Goal: Task Accomplishment & Management: Complete application form

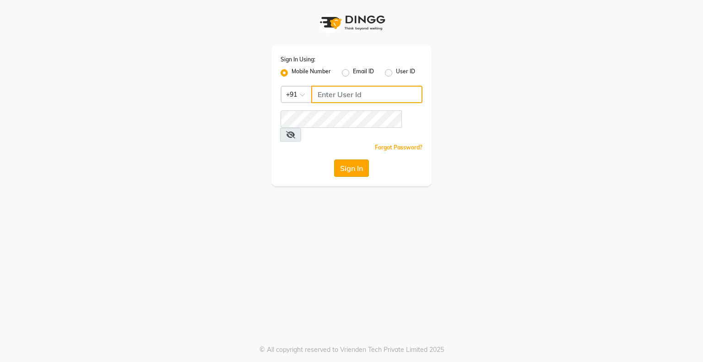
type input "9146152333"
click at [358, 159] on button "Sign In" at bounding box center [351, 167] width 35 height 17
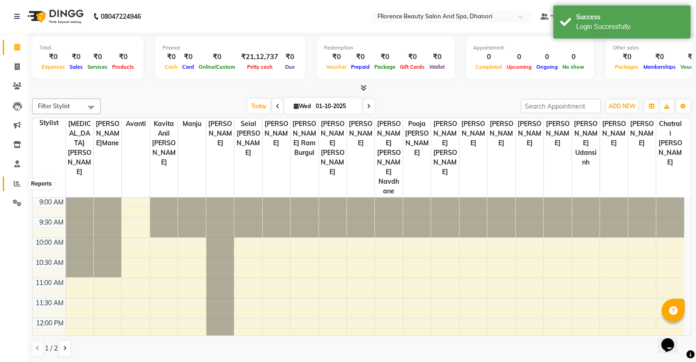
click at [14, 184] on icon at bounding box center [17, 183] width 7 height 7
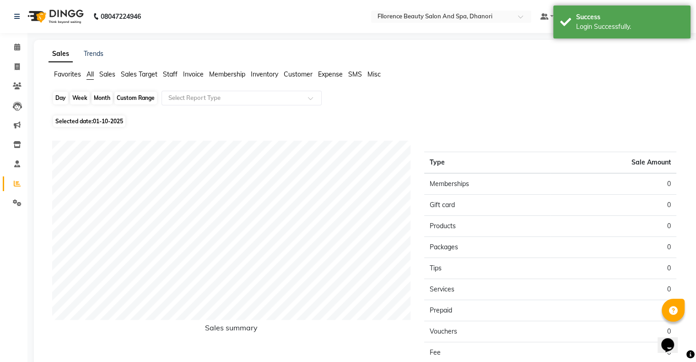
click at [60, 103] on div "Day" at bounding box center [60, 98] width 15 height 13
select select "10"
select select "2025"
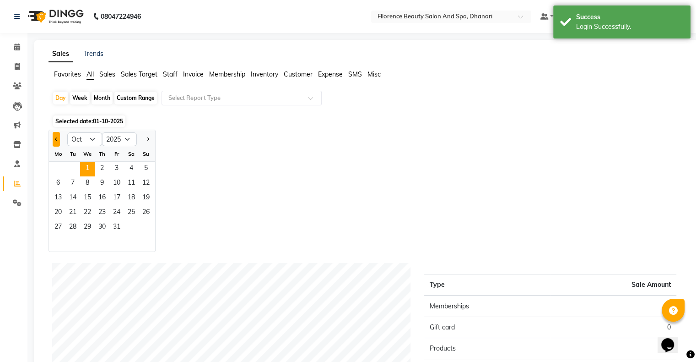
click at [56, 140] on span "Previous month" at bounding box center [56, 138] width 3 height 3
select select "9"
click at [129, 206] on span "27" at bounding box center [131, 213] width 15 height 15
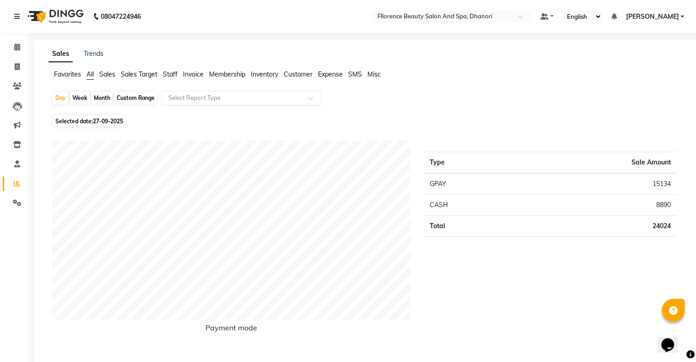
click at [239, 94] on input "text" at bounding box center [233, 97] width 132 height 9
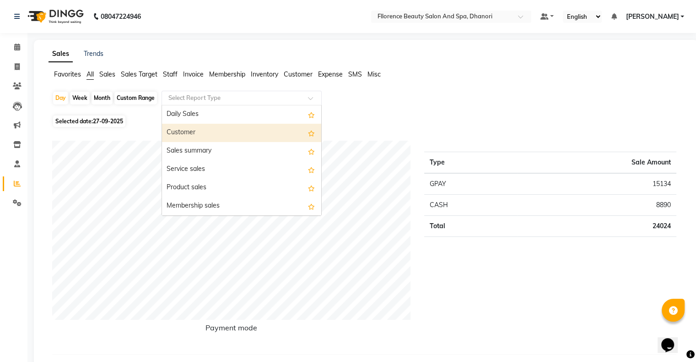
click at [211, 127] on div "Customer" at bounding box center [241, 133] width 159 height 18
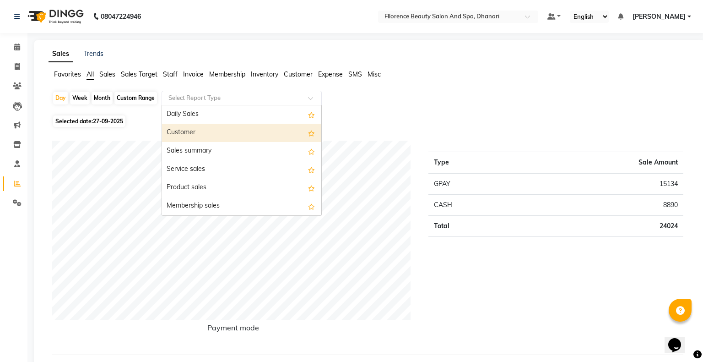
select select "csv"
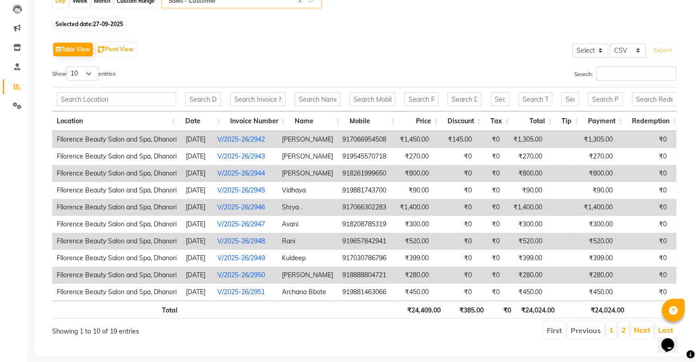
scroll to position [117, 0]
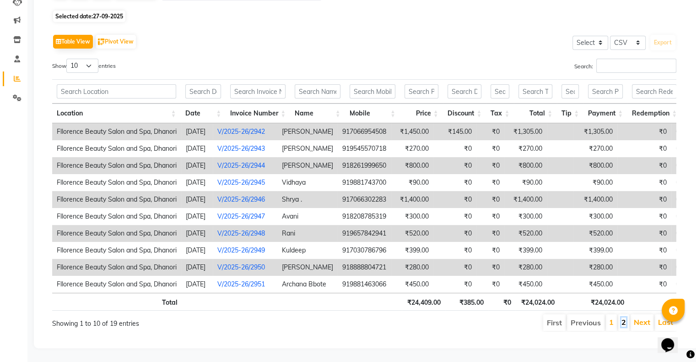
click at [623, 317] on link "2" at bounding box center [624, 321] width 5 height 9
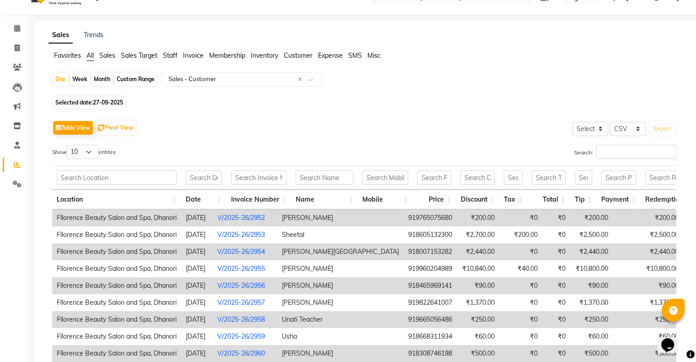
scroll to position [0, 0]
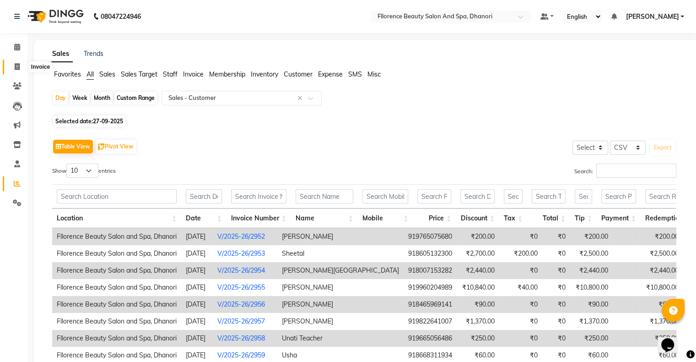
click at [16, 65] on icon at bounding box center [17, 66] width 5 height 7
select select "service"
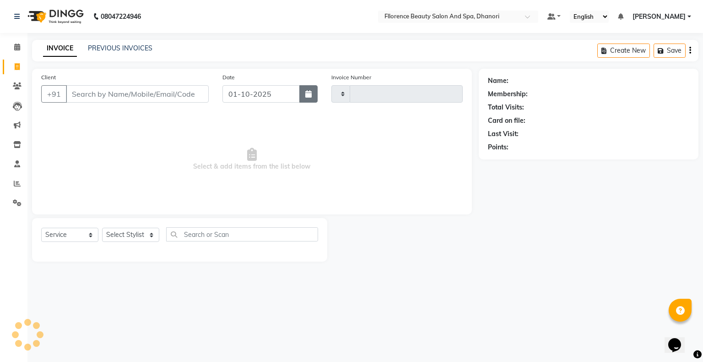
type input "3035"
select select "121"
click at [304, 87] on button "button" at bounding box center [308, 93] width 18 height 17
select select "10"
select select "2025"
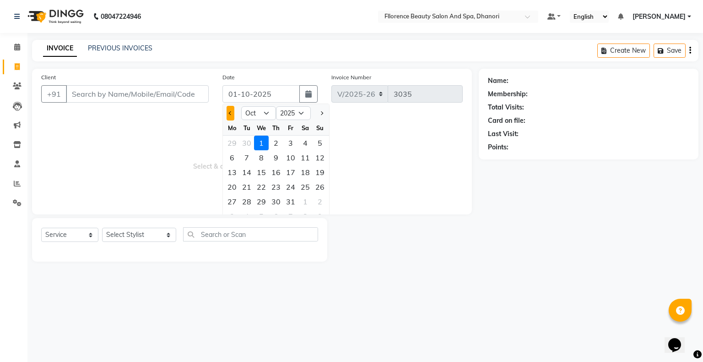
click at [228, 113] on button "Previous month" at bounding box center [231, 113] width 8 height 15
select select "9"
click at [306, 184] on div "27" at bounding box center [305, 186] width 15 height 15
type input "27-09-2025"
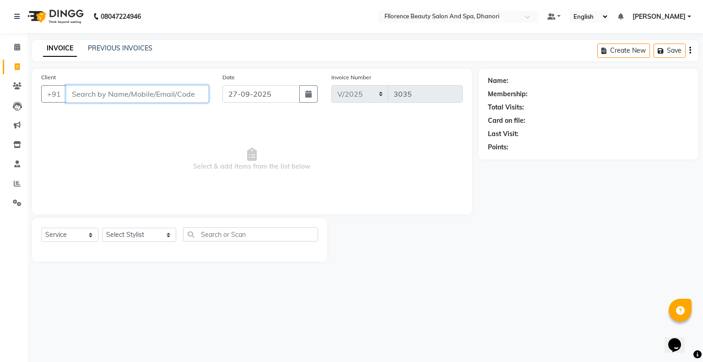
click at [152, 100] on input "Client" at bounding box center [137, 93] width 143 height 17
type input "A"
click at [16, 88] on icon at bounding box center [17, 85] width 9 height 7
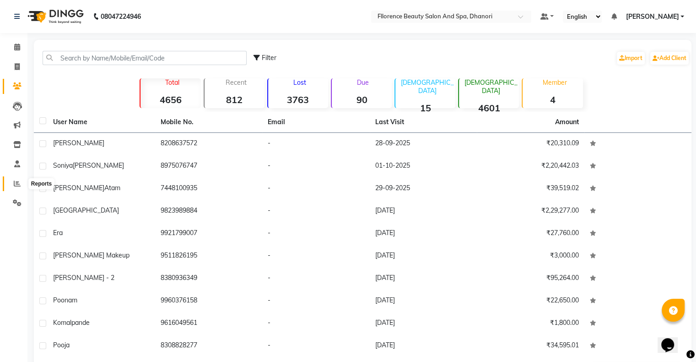
click at [20, 186] on icon at bounding box center [17, 183] width 7 height 7
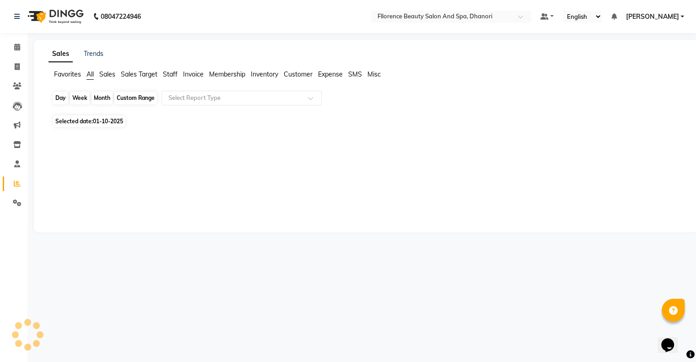
click at [55, 98] on div "Day" at bounding box center [60, 98] width 15 height 13
select select "10"
select select "2025"
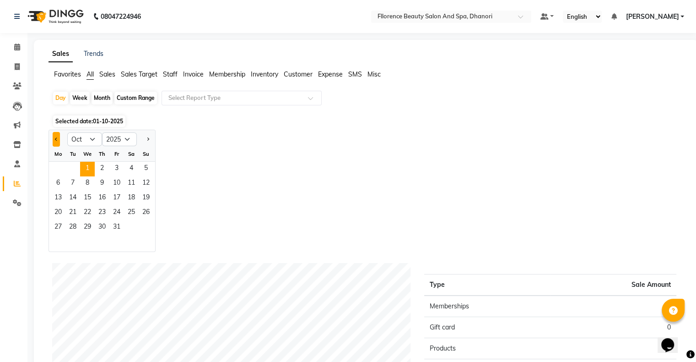
click at [54, 139] on button "Previous month" at bounding box center [56, 139] width 7 height 15
select select "9"
click at [129, 211] on span "27" at bounding box center [131, 213] width 15 height 15
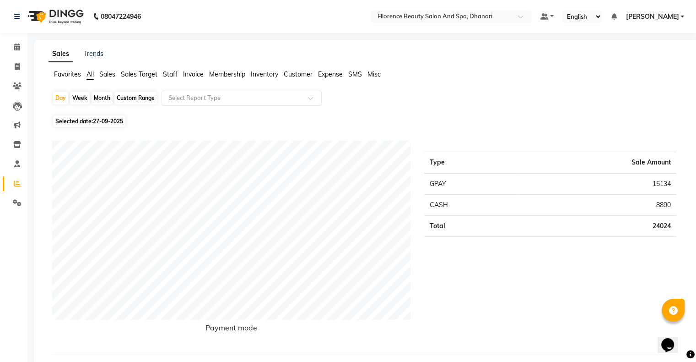
click at [240, 98] on input "text" at bounding box center [233, 97] width 132 height 9
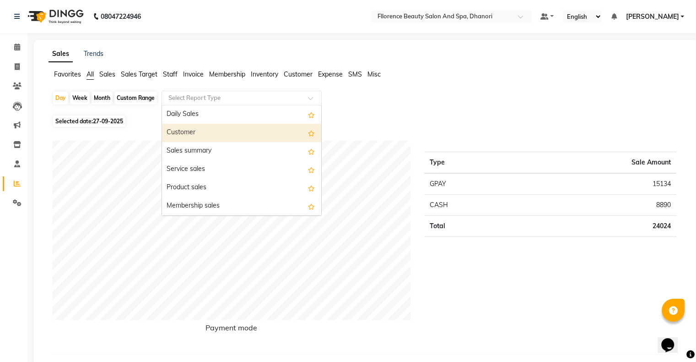
click at [218, 135] on div "Customer" at bounding box center [241, 133] width 159 height 18
select select "csv"
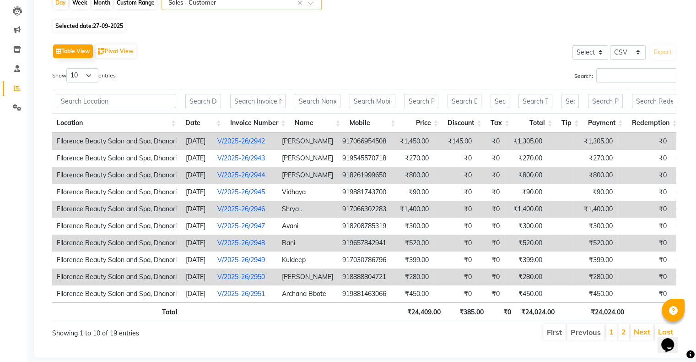
scroll to position [117, 0]
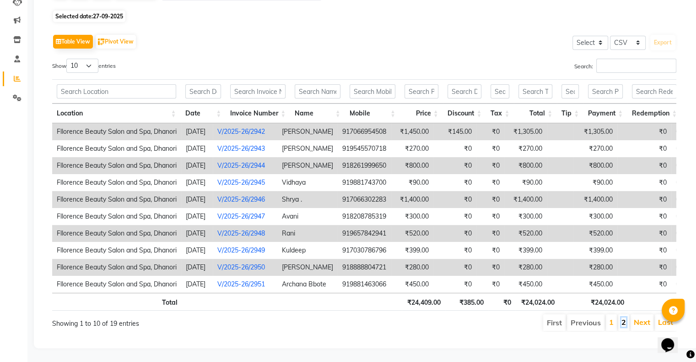
click at [626, 317] on link "2" at bounding box center [624, 321] width 5 height 9
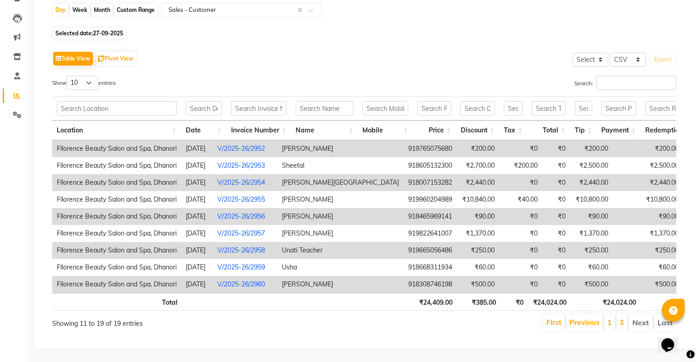
scroll to position [0, 0]
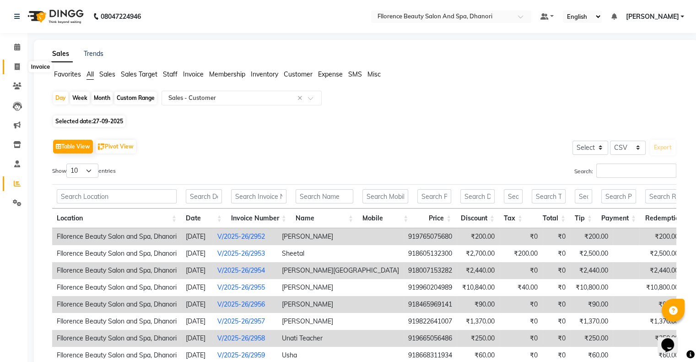
click at [15, 69] on icon at bounding box center [17, 66] width 5 height 7
select select "service"
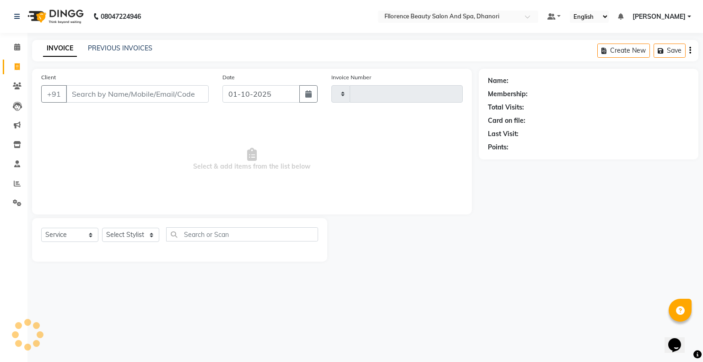
type input "3035"
select select "121"
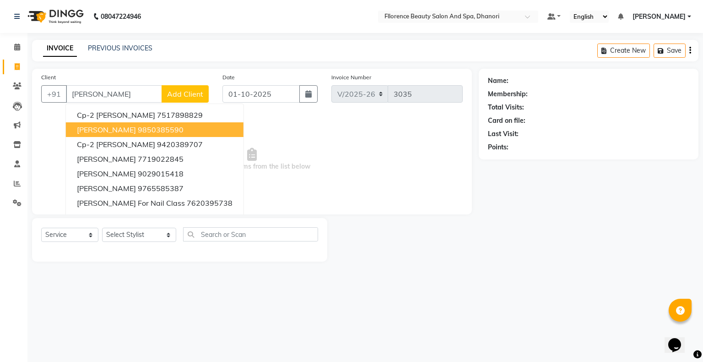
click at [156, 130] on ngb-highlight "9850385590" at bounding box center [161, 129] width 46 height 9
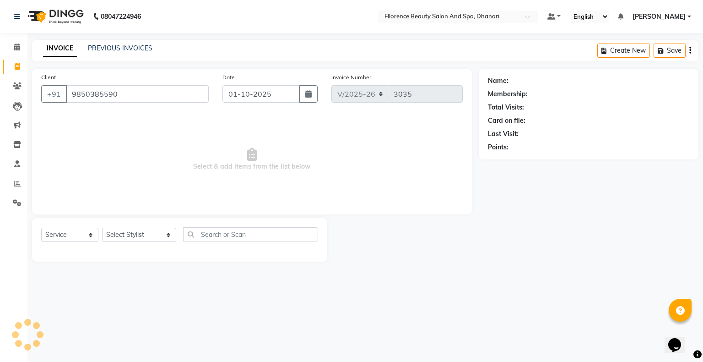
type input "9850385590"
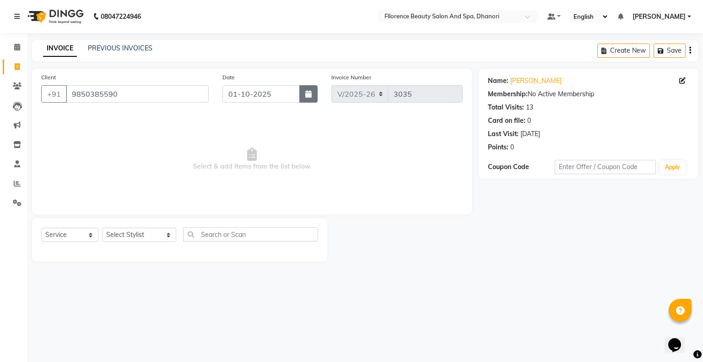
click at [310, 98] on icon "button" at bounding box center [308, 93] width 6 height 7
select select "10"
select select "2025"
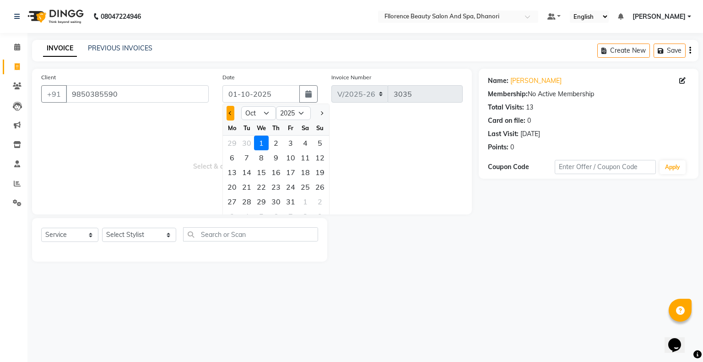
click at [231, 118] on button "Previous month" at bounding box center [231, 113] width 8 height 15
select select "9"
click at [305, 188] on div "27" at bounding box center [305, 186] width 15 height 15
type input "27-09-2025"
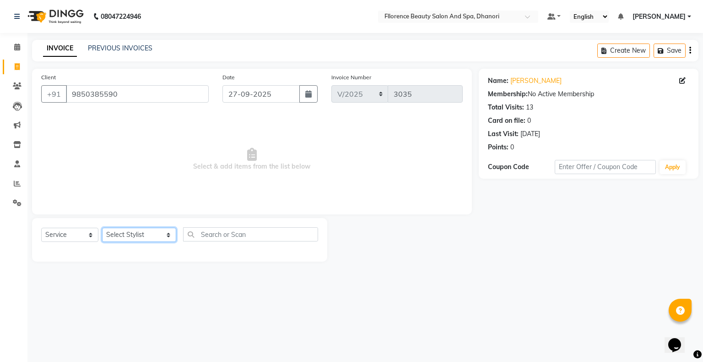
click at [138, 239] on select "Select Stylist [PERSON_NAME] [PERSON_NAME] arjun [PERSON_NAME] [PERSON_NAME] [P…" at bounding box center [139, 235] width 74 height 14
select select "20592"
click at [102, 228] on select "Select Stylist [PERSON_NAME] [PERSON_NAME] arjun [PERSON_NAME] [PERSON_NAME] [P…" at bounding box center [139, 235] width 74 height 14
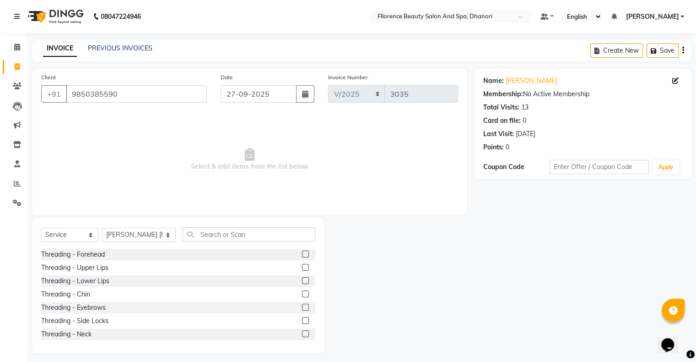
click at [302, 307] on label at bounding box center [305, 307] width 7 height 7
click at [302, 307] on input "checkbox" at bounding box center [305, 307] width 6 height 6
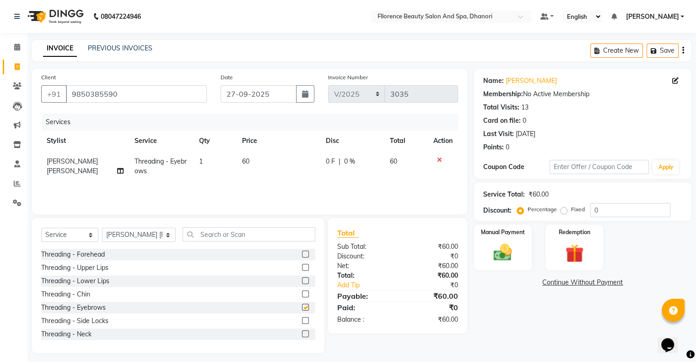
checkbox input "false"
click at [302, 268] on label at bounding box center [305, 267] width 7 height 7
click at [302, 268] on input "checkbox" at bounding box center [305, 268] width 6 height 6
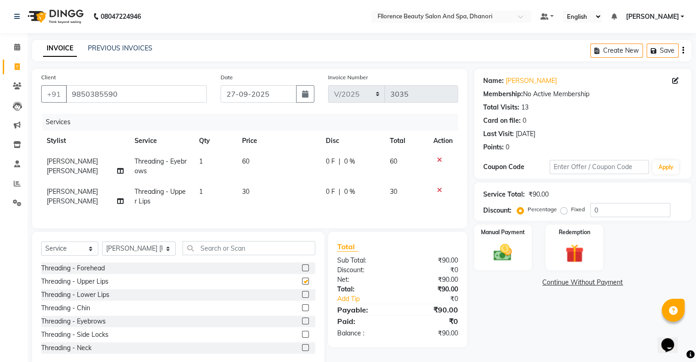
checkbox input "false"
click at [496, 243] on img at bounding box center [503, 253] width 31 height 22
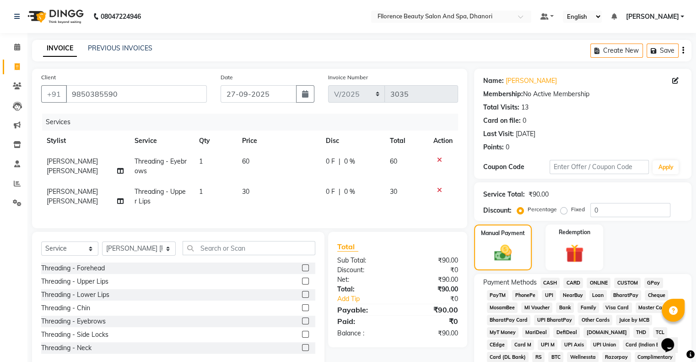
click at [653, 282] on span "GPay" at bounding box center [654, 282] width 19 height 11
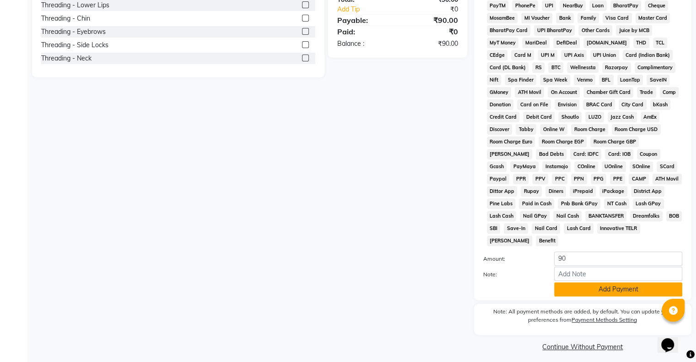
click at [619, 282] on button "Add Payment" at bounding box center [618, 289] width 128 height 14
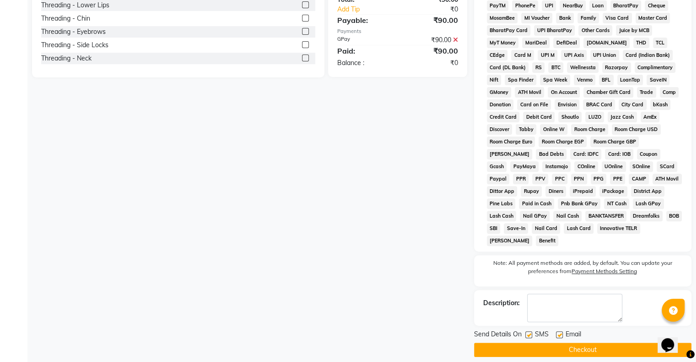
click at [593, 344] on button "Checkout" at bounding box center [582, 349] width 217 height 14
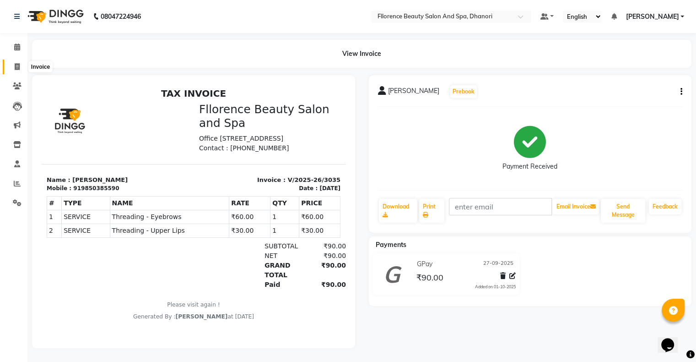
click at [17, 69] on icon at bounding box center [17, 66] width 5 height 7
select select "121"
select select "service"
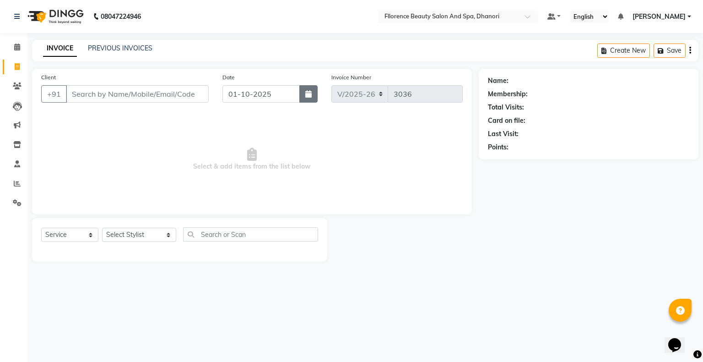
drag, startPoint x: 306, startPoint y: 95, endPoint x: 280, endPoint y: 97, distance: 25.7
click at [306, 95] on icon "button" at bounding box center [308, 93] width 6 height 7
select select "10"
select select "2025"
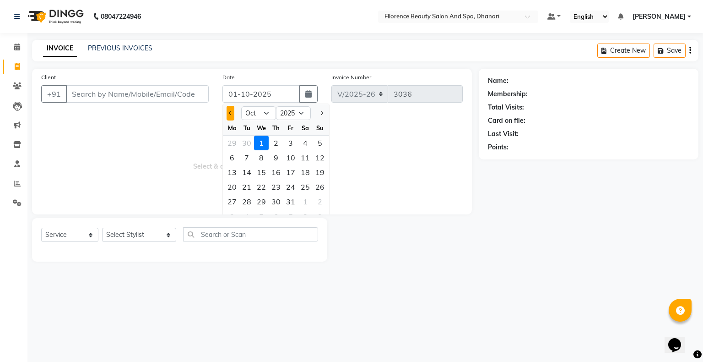
click at [229, 112] on button "Previous month" at bounding box center [231, 113] width 8 height 15
select select "9"
click at [310, 185] on div "27" at bounding box center [305, 186] width 15 height 15
type input "27-09-2025"
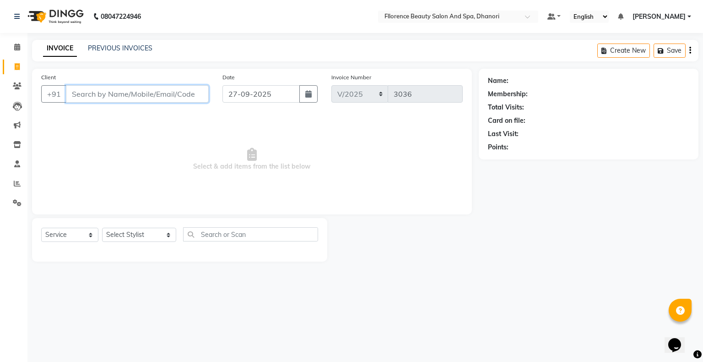
click at [129, 92] on input "Client" at bounding box center [137, 93] width 143 height 17
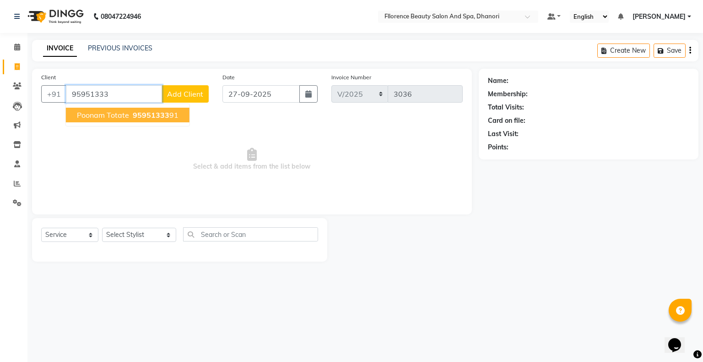
click at [131, 111] on ngb-highlight "95951333 91" at bounding box center [155, 114] width 48 height 9
type input "9595133391"
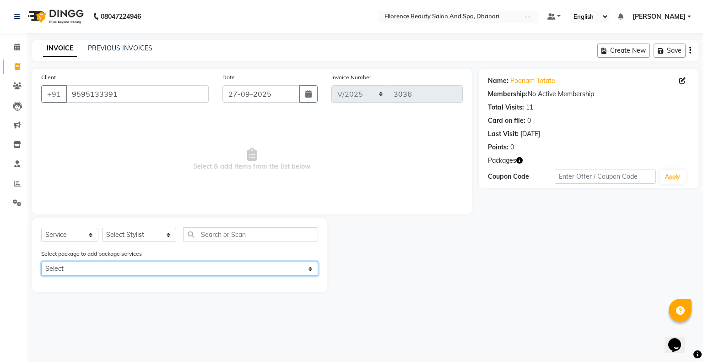
click at [114, 268] on select "Select privilege Guest Package" at bounding box center [179, 268] width 277 height 14
select select "1: Object"
click at [41, 262] on select "Select privilege Guest Package" at bounding box center [179, 268] width 277 height 14
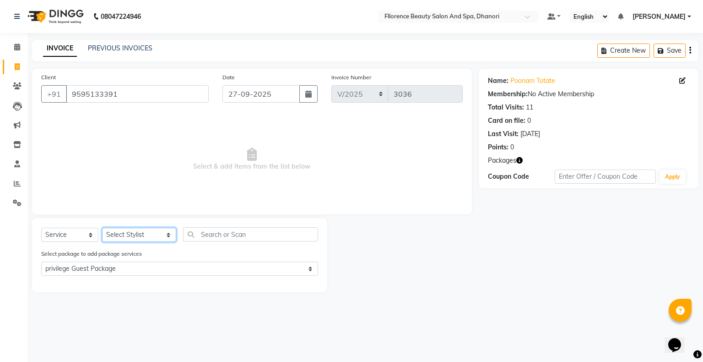
click at [131, 232] on select "Select Stylist [PERSON_NAME] [PERSON_NAME] arjun [PERSON_NAME] [PERSON_NAME] [P…" at bounding box center [139, 235] width 74 height 14
select select "35084"
click at [102, 228] on select "Select Stylist [PERSON_NAME] [PERSON_NAME] arjun [PERSON_NAME] [PERSON_NAME] [P…" at bounding box center [139, 235] width 74 height 14
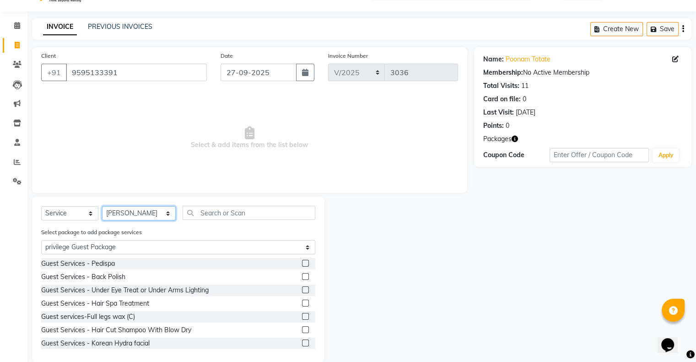
scroll to position [37, 0]
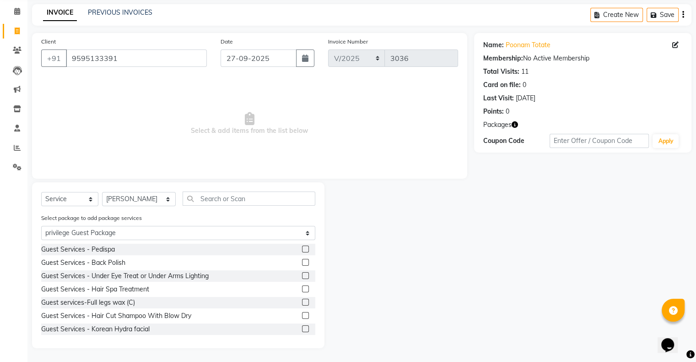
click at [302, 328] on label at bounding box center [305, 328] width 7 height 7
click at [302, 328] on input "checkbox" at bounding box center [305, 329] width 6 height 6
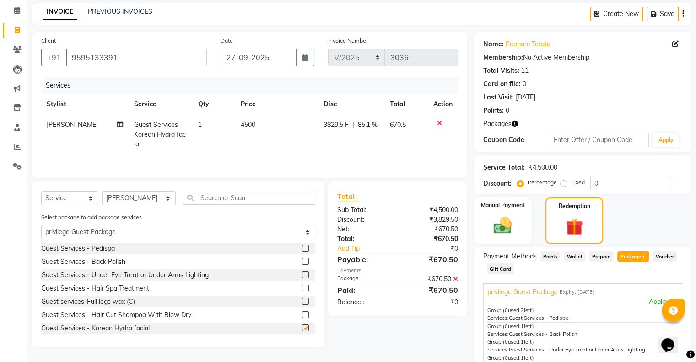
checkbox input "false"
click at [136, 197] on select "Select Stylist [PERSON_NAME] [PERSON_NAME] arjun [PERSON_NAME] [PERSON_NAME] [P…" at bounding box center [139, 198] width 74 height 14
select select "13398"
click at [102, 192] on select "Select Stylist [PERSON_NAME] [PERSON_NAME] arjun [PERSON_NAME] [PERSON_NAME] [P…" at bounding box center [139, 198] width 74 height 14
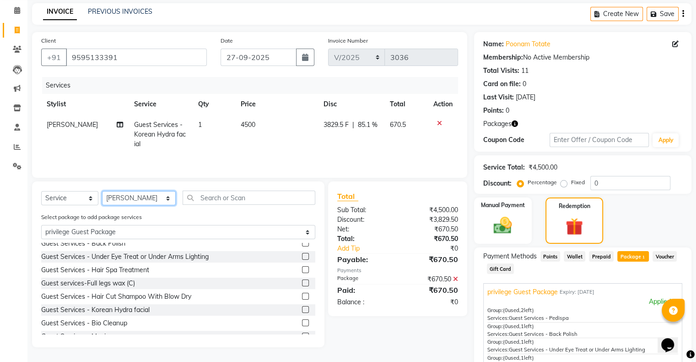
scroll to position [27, 0]
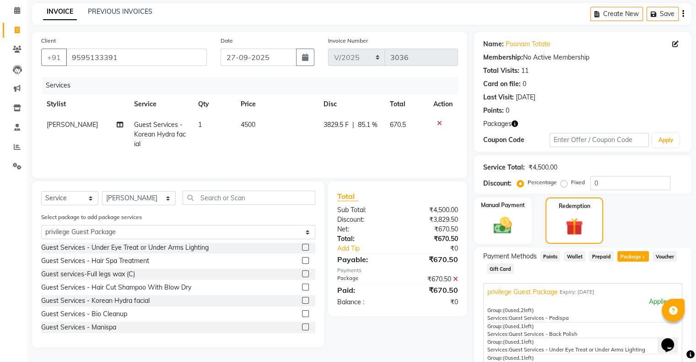
click at [302, 328] on label at bounding box center [305, 326] width 7 height 7
click at [302, 328] on input "checkbox" at bounding box center [305, 327] width 6 height 6
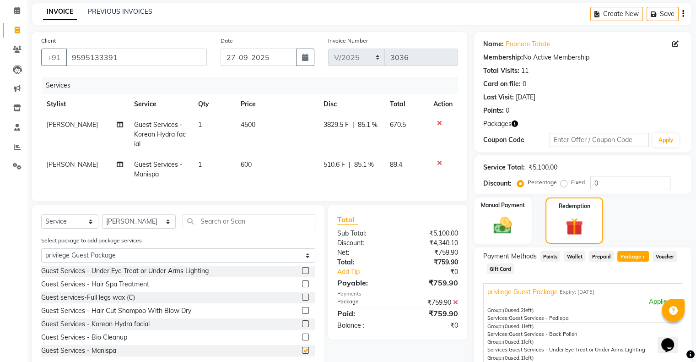
checkbox input "false"
click at [115, 227] on select "Select Stylist [PERSON_NAME] [PERSON_NAME] arjun [PERSON_NAME] [PERSON_NAME] [P…" at bounding box center [139, 221] width 74 height 14
select select "86053"
click at [102, 222] on select "Select Stylist [PERSON_NAME] [PERSON_NAME] arjun [PERSON_NAME] [PERSON_NAME] [P…" at bounding box center [139, 221] width 74 height 14
click at [302, 300] on label at bounding box center [305, 296] width 7 height 7
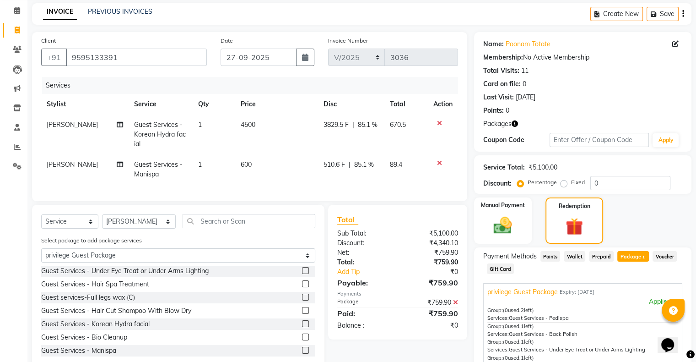
click at [302, 300] on input "checkbox" at bounding box center [305, 297] width 6 height 6
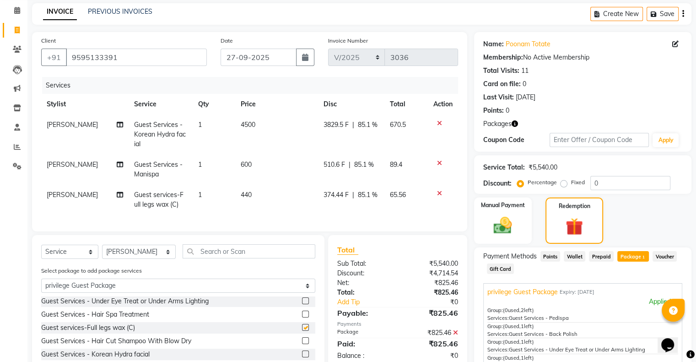
checkbox input "false"
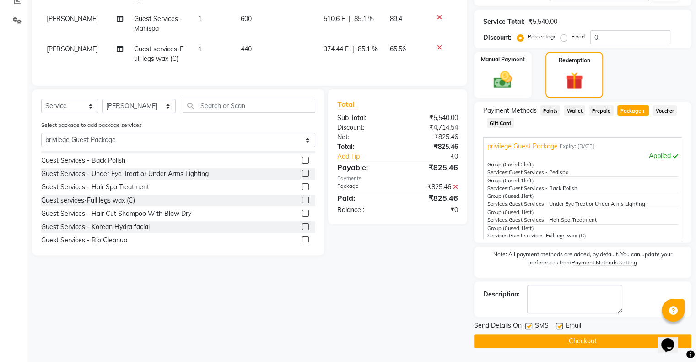
scroll to position [0, 0]
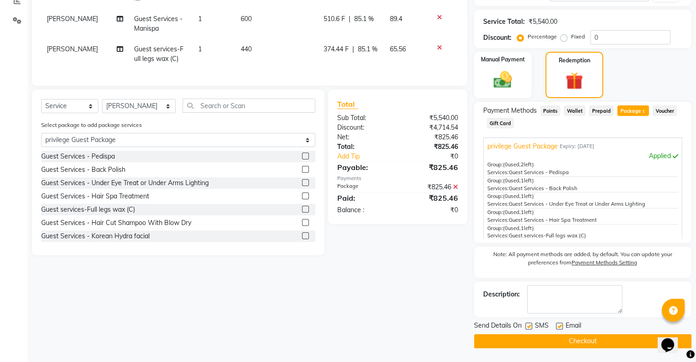
click at [302, 159] on label at bounding box center [305, 155] width 7 height 7
click at [302, 159] on input "checkbox" at bounding box center [305, 156] width 6 height 6
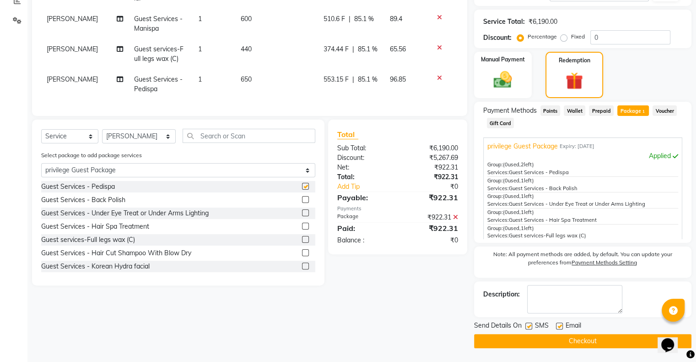
checkbox input "false"
click at [132, 143] on select "Select Stylist [PERSON_NAME] [PERSON_NAME] arjun [PERSON_NAME] [PERSON_NAME] [P…" at bounding box center [139, 136] width 74 height 14
select select "35084"
click at [102, 136] on select "Select Stylist [PERSON_NAME] [PERSON_NAME] arjun [PERSON_NAME] [PERSON_NAME] [P…" at bounding box center [139, 136] width 74 height 14
click at [251, 139] on input "text" at bounding box center [249, 136] width 133 height 14
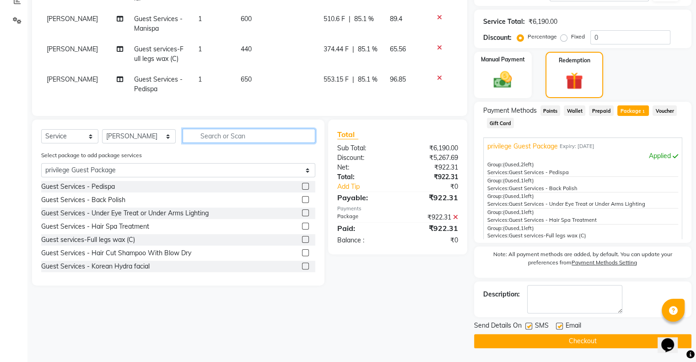
type input "D"
select select "0: undefined"
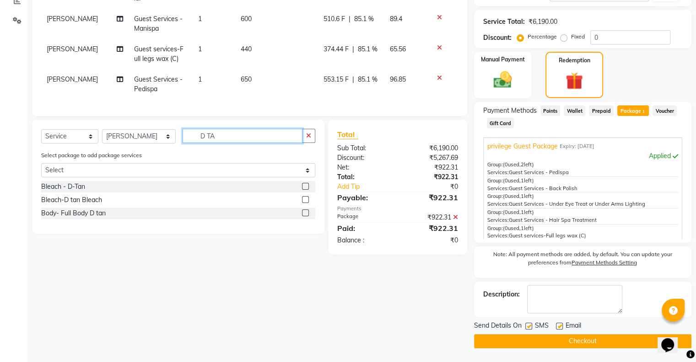
type input "D TA"
click at [305, 190] on label at bounding box center [305, 186] width 7 height 7
click at [305, 190] on input "checkbox" at bounding box center [305, 187] width 6 height 6
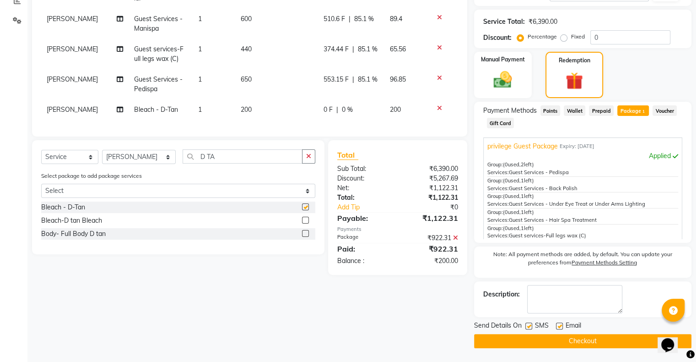
checkbox input "false"
click at [123, 164] on select "Select Stylist [PERSON_NAME] [PERSON_NAME] arjun [PERSON_NAME] [PERSON_NAME] [P…" at bounding box center [139, 157] width 74 height 14
click at [102, 164] on select "Select Stylist [PERSON_NAME] [PERSON_NAME] arjun [PERSON_NAME] [PERSON_NAME] [P…" at bounding box center [139, 157] width 74 height 14
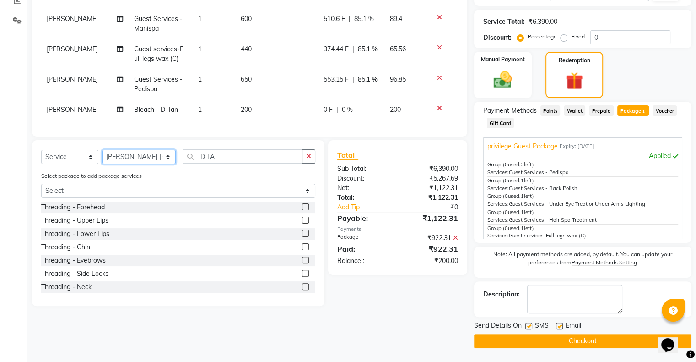
click at [147, 164] on select "Select Stylist [PERSON_NAME] [PERSON_NAME] arjun [PERSON_NAME] [PERSON_NAME] [P…" at bounding box center [139, 157] width 74 height 14
select select "86053"
click at [102, 164] on select "Select Stylist [PERSON_NAME] [PERSON_NAME] arjun [PERSON_NAME] [PERSON_NAME] [P…" at bounding box center [139, 157] width 74 height 14
click at [221, 163] on input "D TA" at bounding box center [243, 156] width 120 height 14
type input "D"
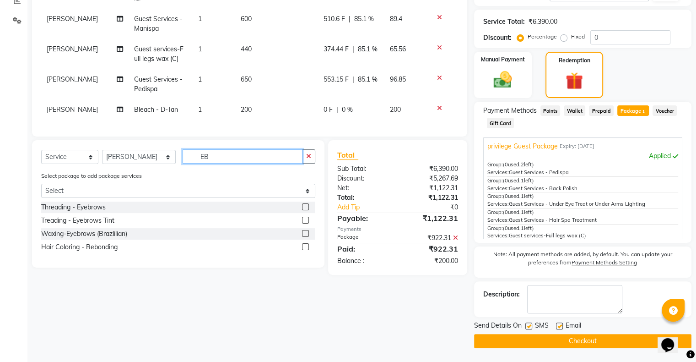
type input "EB"
click at [307, 210] on label at bounding box center [305, 206] width 7 height 7
click at [307, 210] on input "checkbox" at bounding box center [305, 207] width 6 height 6
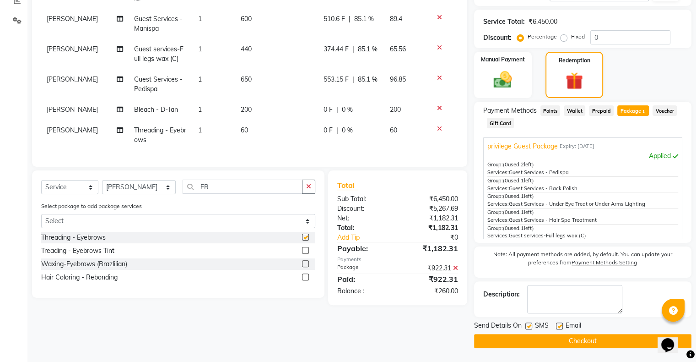
checkbox input "false"
click at [494, 87] on img at bounding box center [503, 80] width 31 height 22
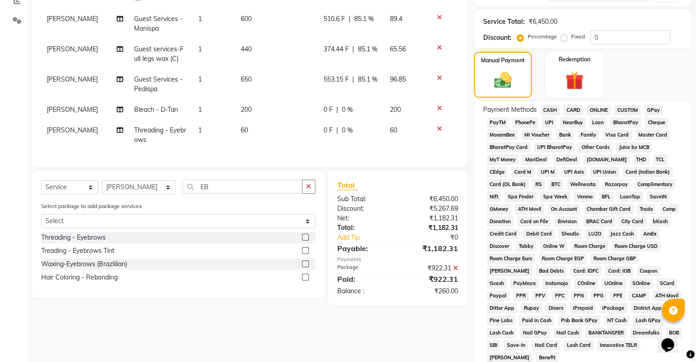
click at [656, 110] on span "GPay" at bounding box center [654, 110] width 19 height 11
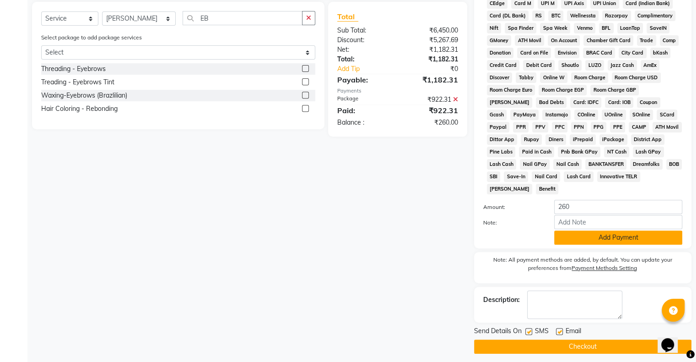
click at [581, 230] on button "Add Payment" at bounding box center [618, 237] width 128 height 14
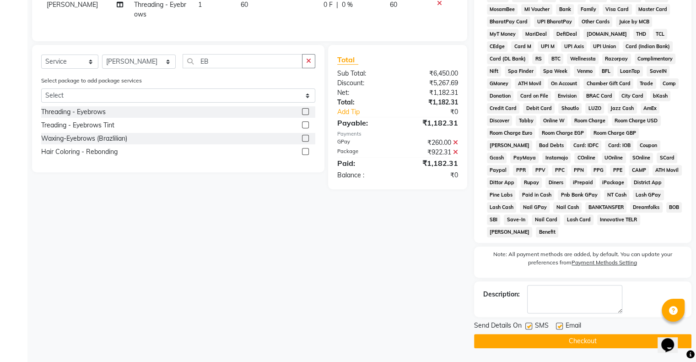
scroll to position [302, 0]
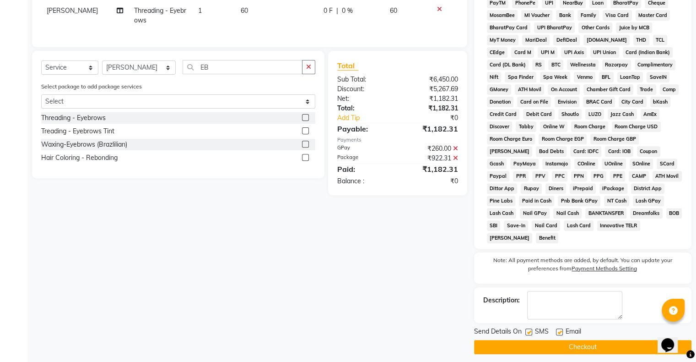
click at [581, 340] on button "Checkout" at bounding box center [582, 347] width 217 height 14
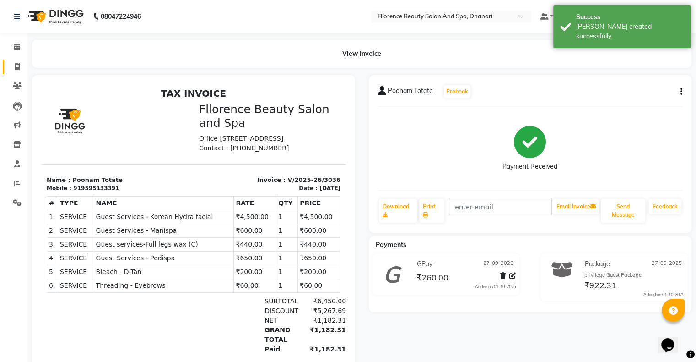
click at [22, 65] on span at bounding box center [17, 67] width 16 height 11
select select "service"
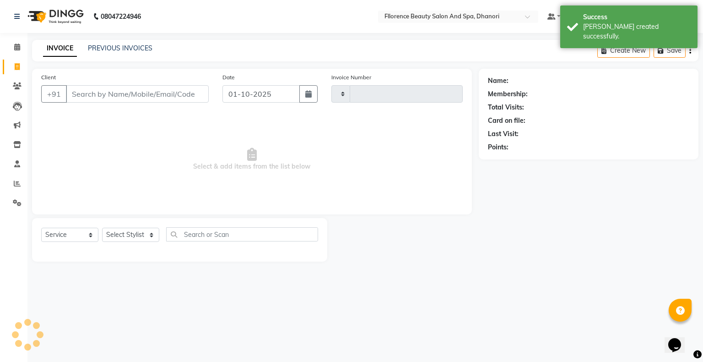
type input "3037"
select select "121"
drag, startPoint x: 310, startPoint y: 94, endPoint x: 271, endPoint y: 94, distance: 39.4
click at [310, 95] on icon "button" at bounding box center [308, 93] width 6 height 7
select select "10"
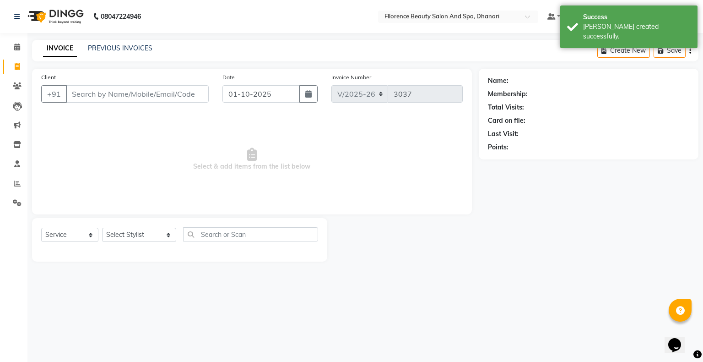
select select "2025"
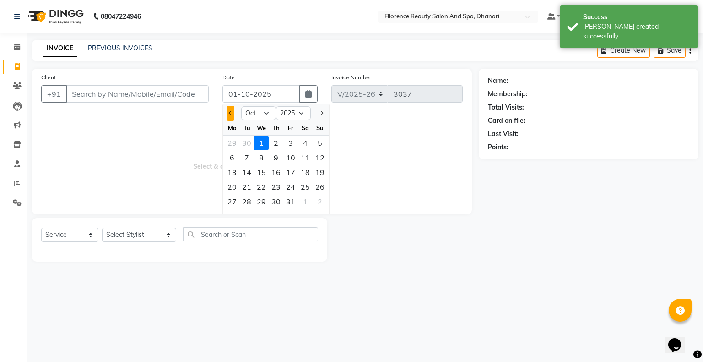
click at [231, 113] on span "Previous month" at bounding box center [231, 113] width 4 height 4
select select "9"
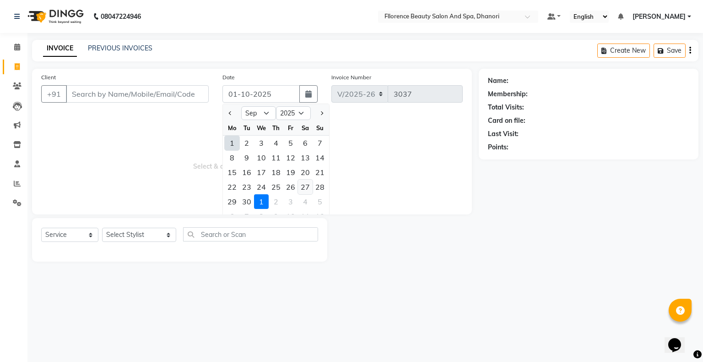
click at [308, 184] on div "27" at bounding box center [305, 186] width 15 height 15
type input "27-09-2025"
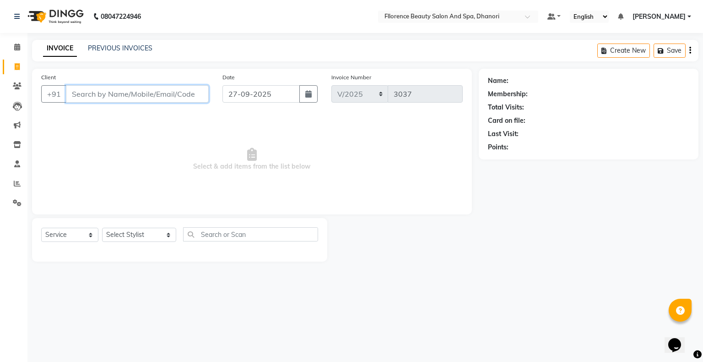
click at [148, 93] on input "Client" at bounding box center [137, 93] width 143 height 17
type input "B"
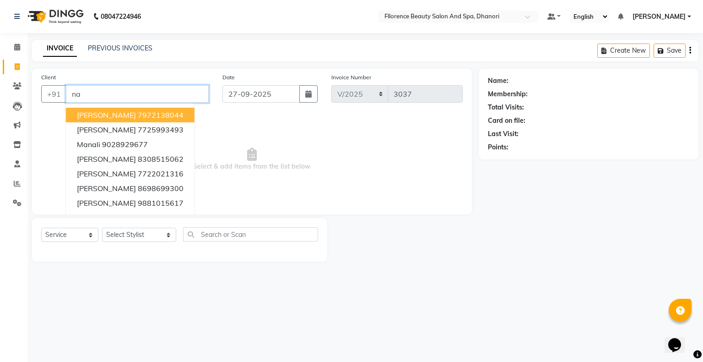
type input "n"
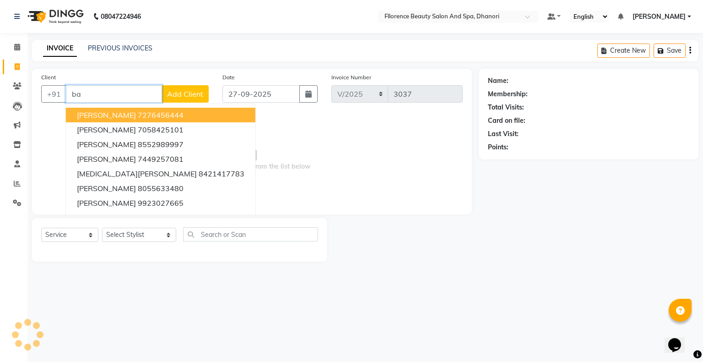
type input "b"
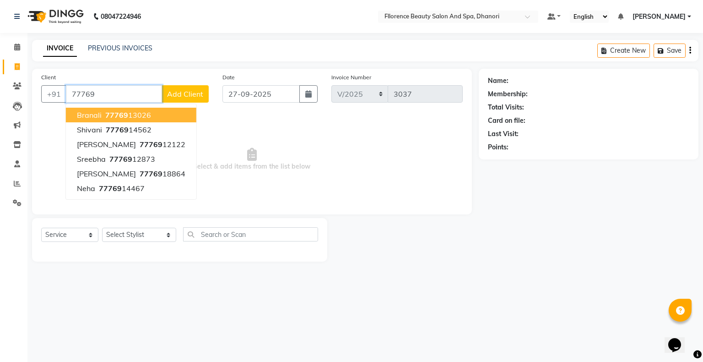
click at [120, 115] on span "77769" at bounding box center [116, 114] width 23 height 9
type input "7776913026"
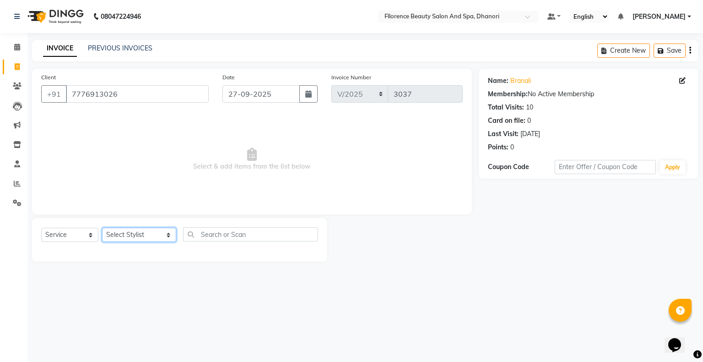
click at [125, 234] on select "Select Stylist [PERSON_NAME] [PERSON_NAME] arjun [PERSON_NAME] [PERSON_NAME] [P…" at bounding box center [139, 235] width 74 height 14
select select "86053"
click at [102, 228] on select "Select Stylist [PERSON_NAME] [PERSON_NAME] arjun [PERSON_NAME] [PERSON_NAME] [P…" at bounding box center [139, 235] width 74 height 14
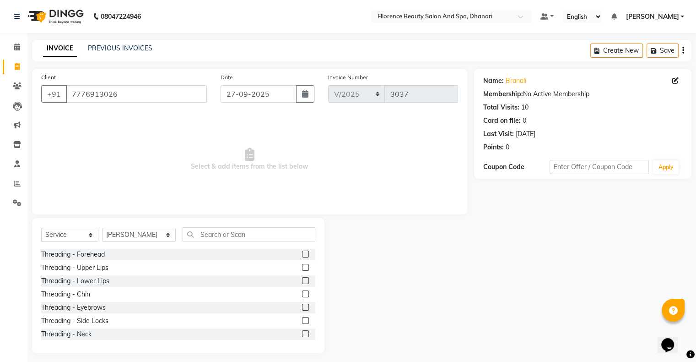
click at [302, 309] on label at bounding box center [305, 307] width 7 height 7
click at [302, 309] on input "checkbox" at bounding box center [305, 307] width 6 height 6
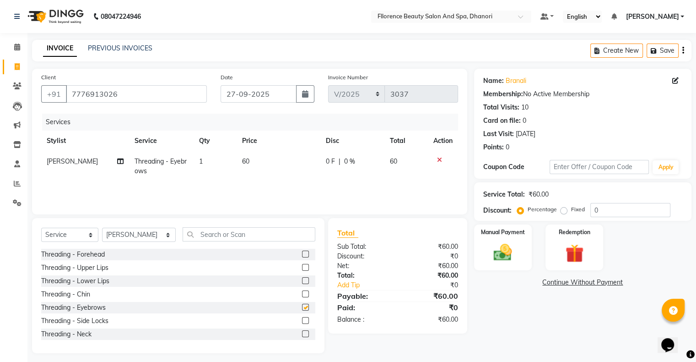
checkbox input "false"
click at [302, 267] on label at bounding box center [305, 267] width 7 height 7
click at [302, 267] on input "checkbox" at bounding box center [305, 268] width 6 height 6
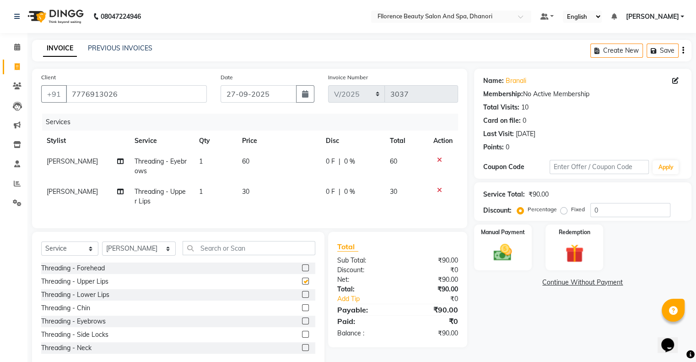
checkbox input "false"
click at [115, 255] on select "Select Stylist [PERSON_NAME] [PERSON_NAME] arjun [PERSON_NAME] [PERSON_NAME] [P…" at bounding box center [139, 248] width 74 height 14
select select "13398"
click at [102, 249] on select "Select Stylist [PERSON_NAME] [PERSON_NAME] arjun [PERSON_NAME] [PERSON_NAME] [P…" at bounding box center [139, 248] width 74 height 14
click at [225, 255] on input "text" at bounding box center [249, 248] width 133 height 14
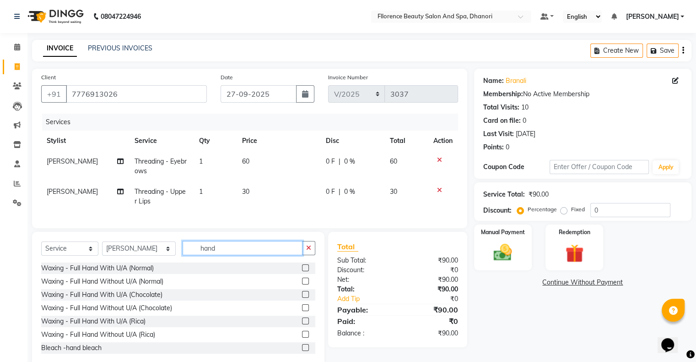
type input "hand"
click at [302, 271] on label at bounding box center [305, 267] width 7 height 7
click at [302, 271] on input "checkbox" at bounding box center [305, 268] width 6 height 6
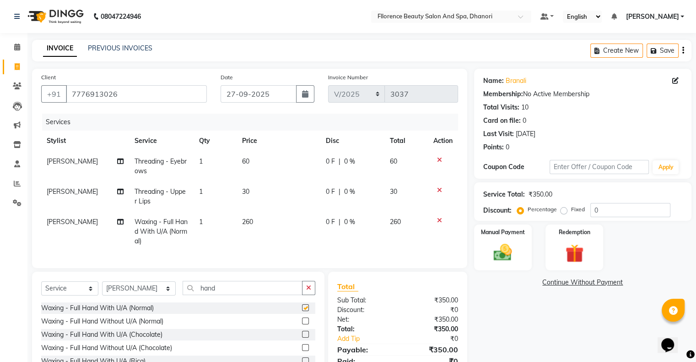
checkbox input "false"
click at [211, 295] on input "hand" at bounding box center [243, 288] width 120 height 14
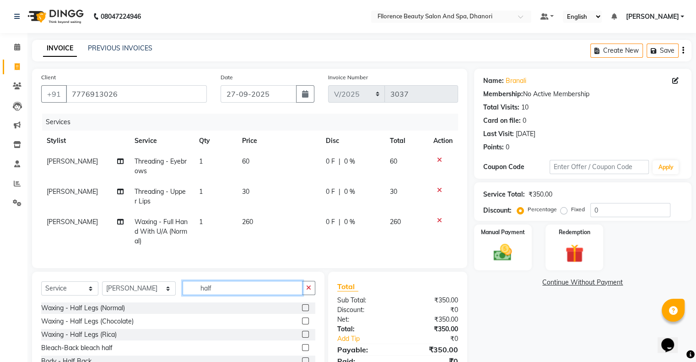
type input "half"
click at [302, 311] on label at bounding box center [305, 307] width 7 height 7
click at [302, 311] on input "checkbox" at bounding box center [305, 308] width 6 height 6
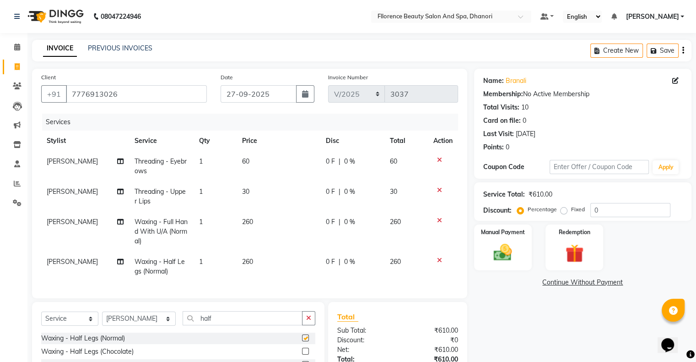
checkbox input "false"
click at [571, 210] on label "Fixed" at bounding box center [578, 209] width 14 height 8
click at [563, 210] on input "Fixed" at bounding box center [566, 209] width 6 height 6
radio input "true"
click at [593, 209] on input "0" at bounding box center [631, 210] width 80 height 14
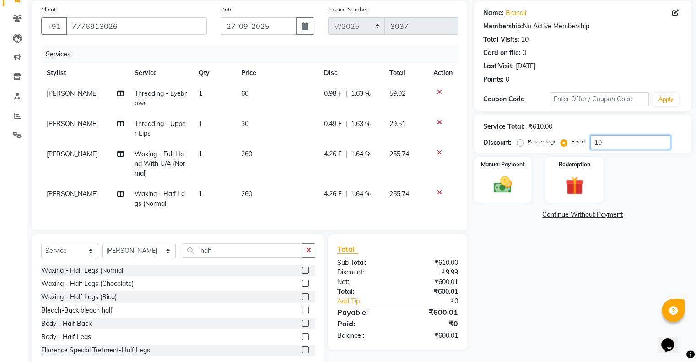
scroll to position [96, 0]
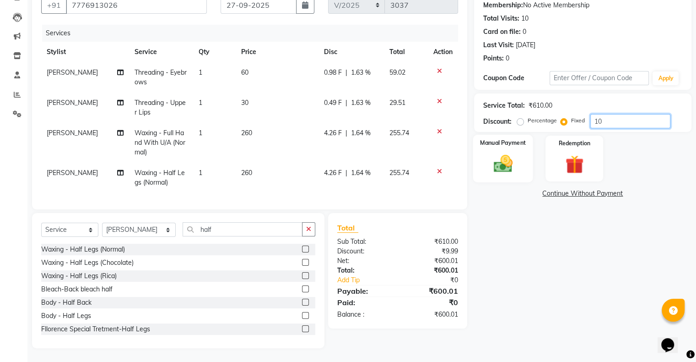
type input "10"
click at [499, 153] on img at bounding box center [503, 164] width 31 height 22
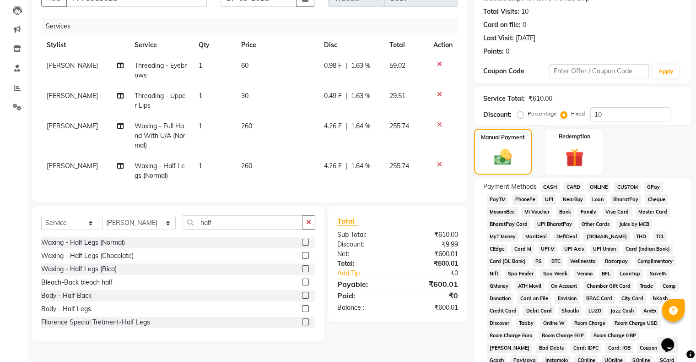
click at [653, 184] on span "GPay" at bounding box center [654, 187] width 19 height 11
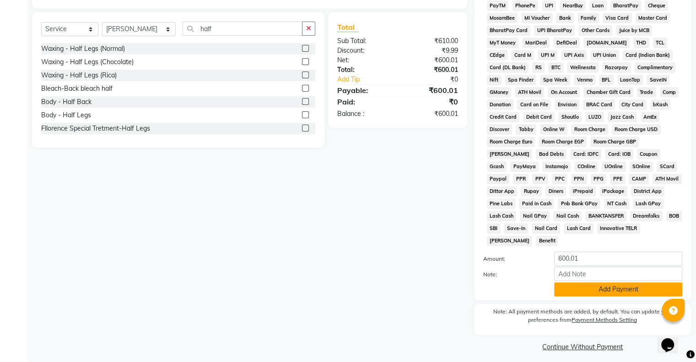
click at [599, 285] on button "Add Payment" at bounding box center [618, 289] width 128 height 14
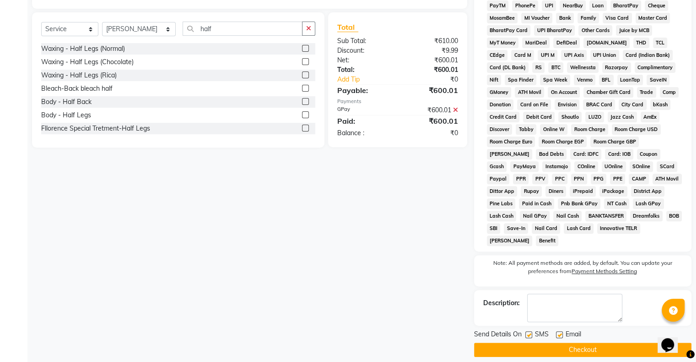
click at [538, 345] on button "Checkout" at bounding box center [582, 349] width 217 height 14
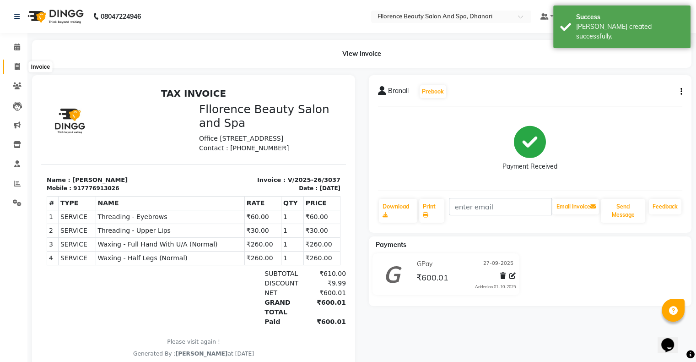
click at [16, 67] on icon at bounding box center [17, 66] width 5 height 7
select select "121"
select select "service"
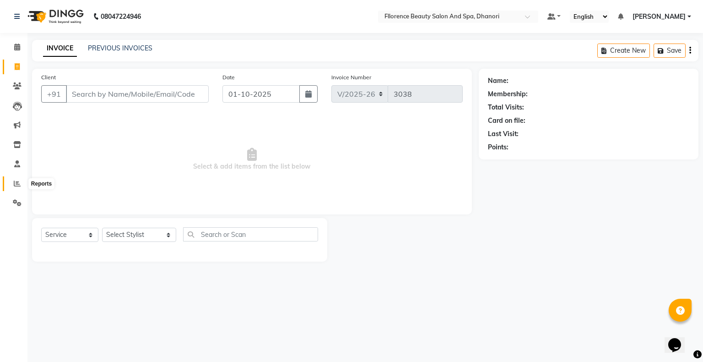
click at [11, 184] on span at bounding box center [17, 184] width 16 height 11
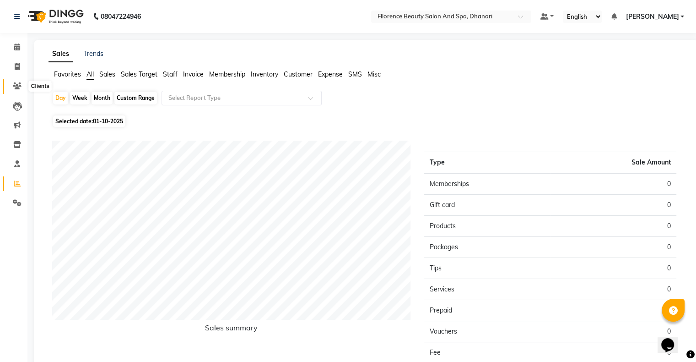
click at [16, 88] on icon at bounding box center [17, 85] width 9 height 7
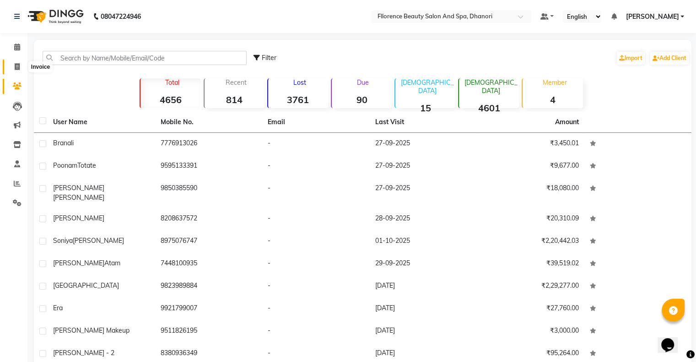
click at [13, 64] on span at bounding box center [17, 67] width 16 height 11
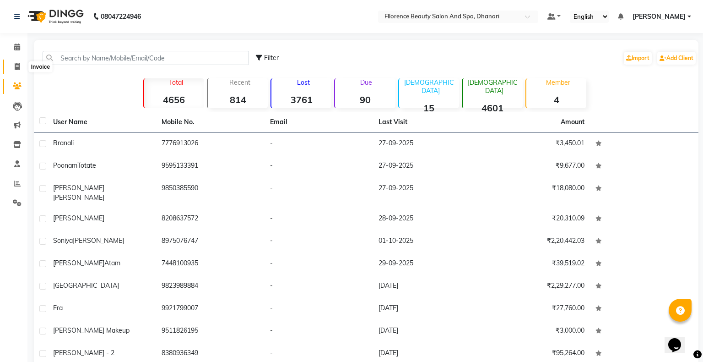
select select "121"
select select "service"
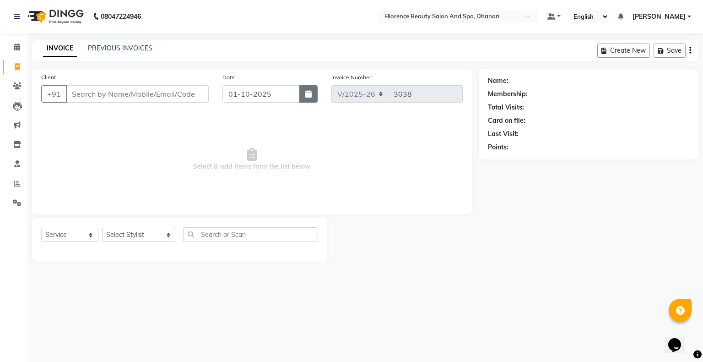
click at [310, 95] on icon "button" at bounding box center [308, 93] width 6 height 7
select select "10"
select select "2025"
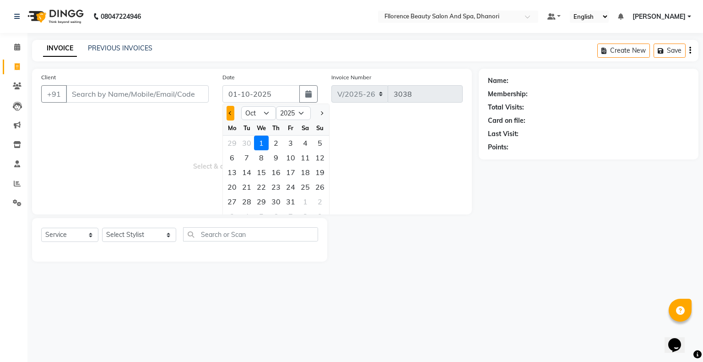
click at [231, 114] on span "Previous month" at bounding box center [231, 113] width 4 height 4
select select "9"
click at [306, 189] on div "27" at bounding box center [305, 186] width 15 height 15
type input "27-09-2025"
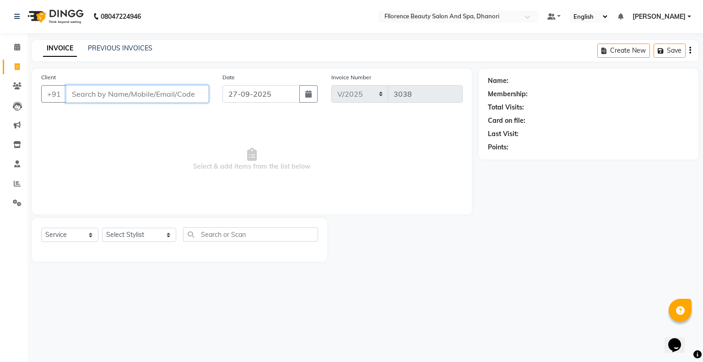
click at [189, 94] on input "Client" at bounding box center [137, 93] width 143 height 17
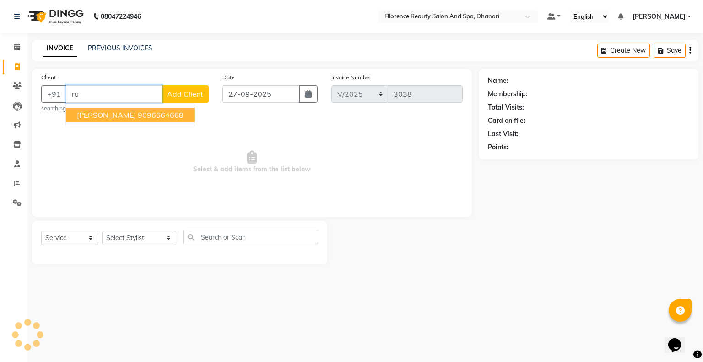
type input "r"
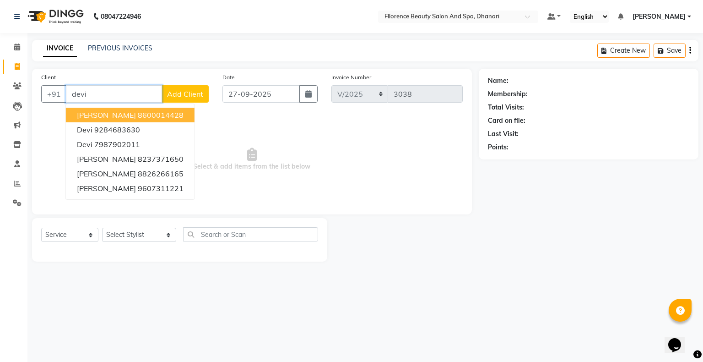
click at [167, 111] on button "[PERSON_NAME] 8600014428" at bounding box center [130, 115] width 129 height 15
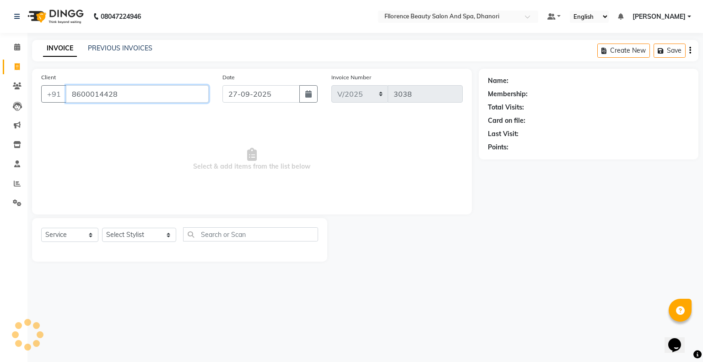
type input "8600014428"
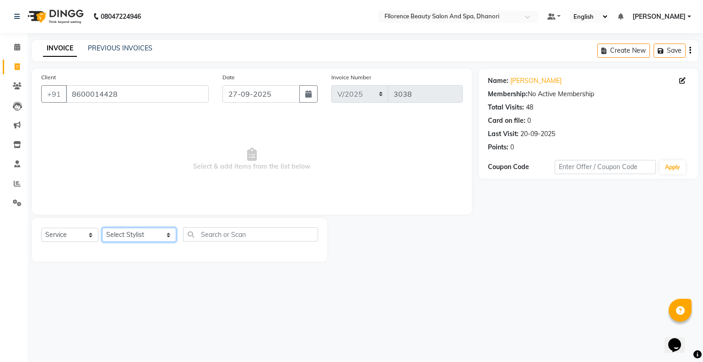
click at [128, 237] on select "Select Stylist [PERSON_NAME] [PERSON_NAME] arjun [PERSON_NAME] [PERSON_NAME] [P…" at bounding box center [139, 235] width 74 height 14
select select "3686"
click at [102, 228] on select "Select Stylist [PERSON_NAME] [PERSON_NAME] arjun [PERSON_NAME] [PERSON_NAME] [P…" at bounding box center [139, 235] width 74 height 14
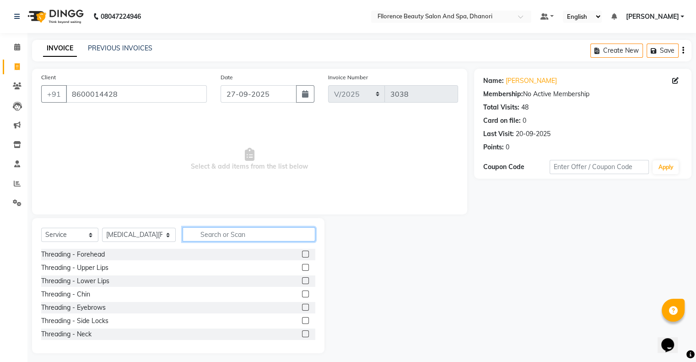
click at [223, 234] on input "text" at bounding box center [249, 234] width 133 height 14
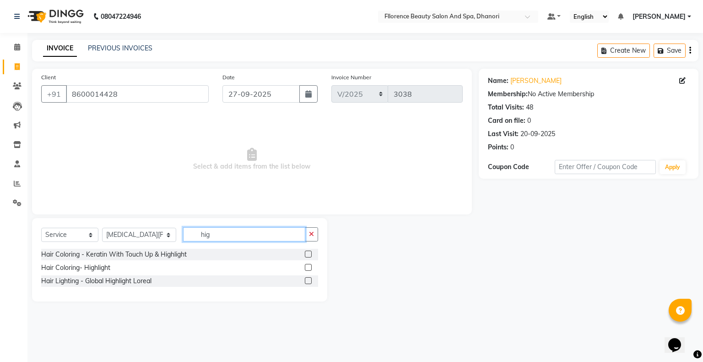
type input "hig"
click at [310, 266] on label at bounding box center [308, 267] width 7 height 7
click at [310, 266] on input "checkbox" at bounding box center [308, 268] width 6 height 6
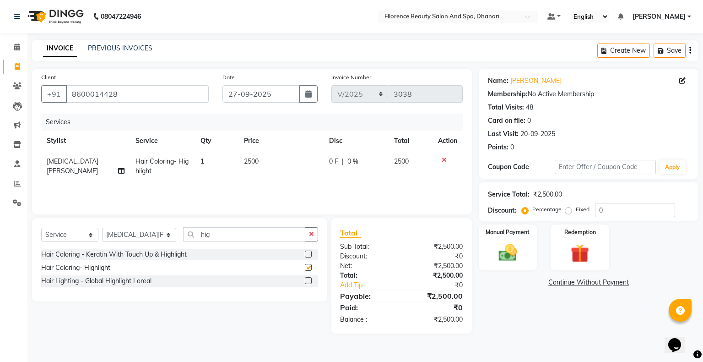
checkbox input "false"
click at [250, 162] on span "2500" at bounding box center [251, 161] width 15 height 8
select select "3686"
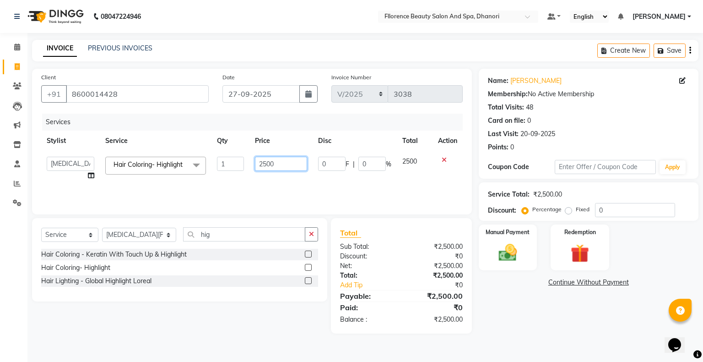
click at [263, 165] on input "2500" at bounding box center [281, 164] width 52 height 14
type input "3500"
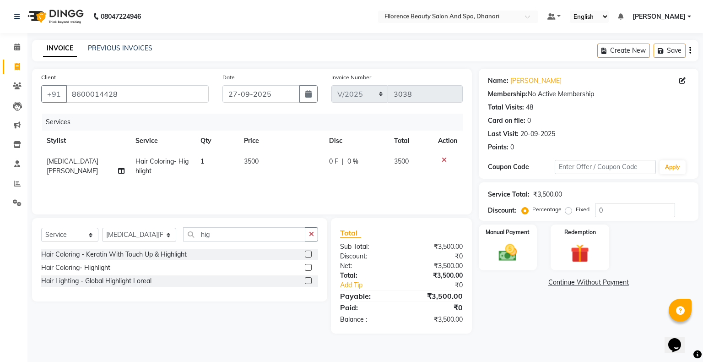
click at [250, 217] on div "Client [PHONE_NUMBER] Date [DATE] Invoice Number V/2025 V/[PHONE_NUMBER] Servic…" at bounding box center [252, 201] width 454 height 265
click at [205, 235] on input "hig" at bounding box center [244, 234] width 122 height 14
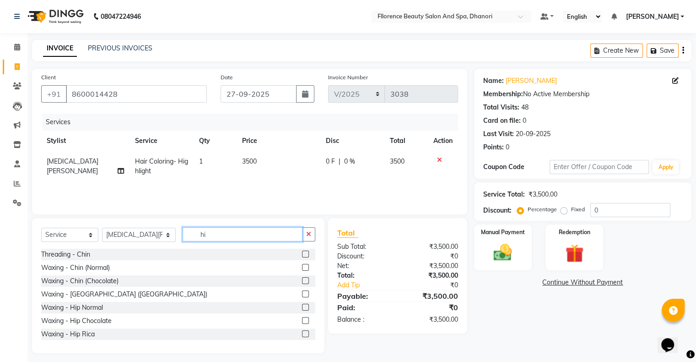
type input "h"
type input "glo"
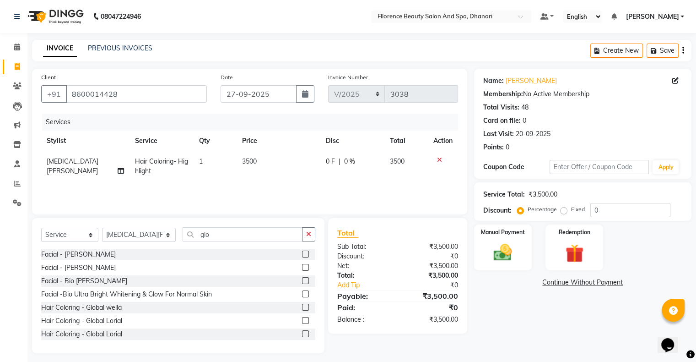
click at [302, 319] on label at bounding box center [305, 320] width 7 height 7
click at [302, 319] on input "checkbox" at bounding box center [305, 321] width 6 height 6
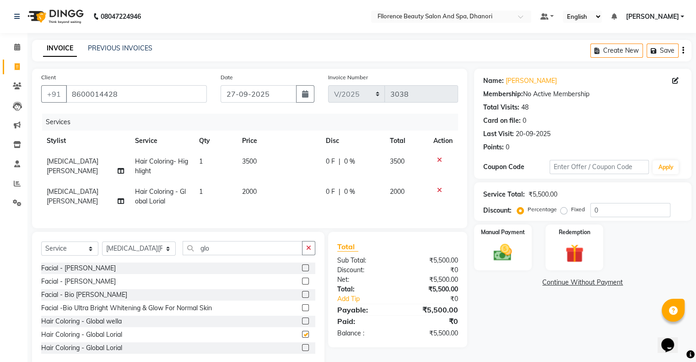
checkbox input "false"
click at [247, 188] on td "2000" at bounding box center [279, 196] width 84 height 30
select select "3686"
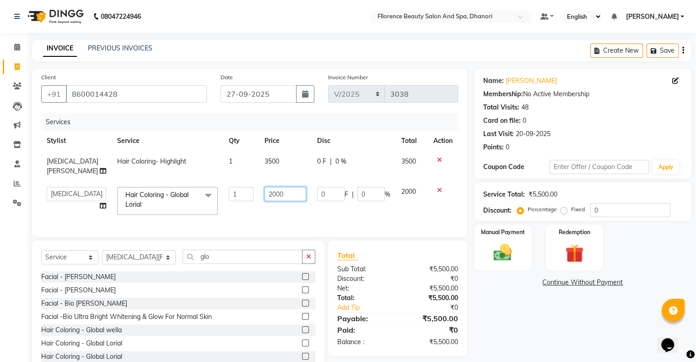
click at [267, 194] on input "2000" at bounding box center [286, 194] width 42 height 14
type input "3500"
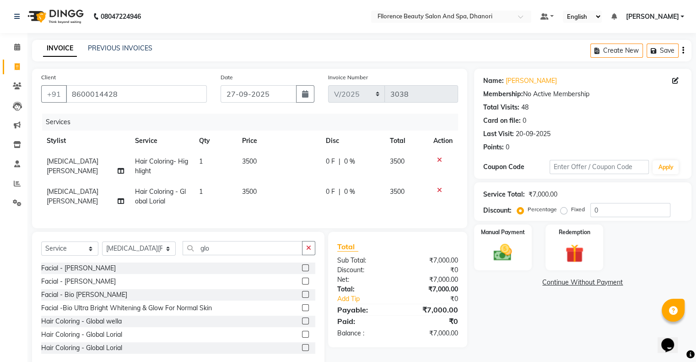
click at [520, 312] on div "Name: [PERSON_NAME] Membership: No Active Membership Total Visits: 48 Card on f…" at bounding box center [586, 218] width 224 height 298
click at [212, 255] on input "glo" at bounding box center [243, 248] width 120 height 14
click at [247, 192] on span "3500" at bounding box center [249, 191] width 15 height 8
select select "3686"
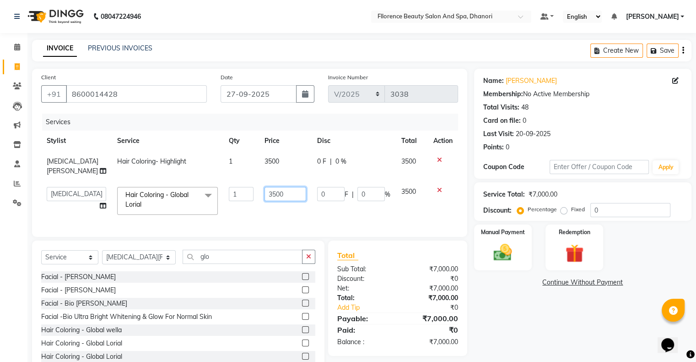
click at [266, 191] on input "3500" at bounding box center [286, 194] width 42 height 14
type input "3000"
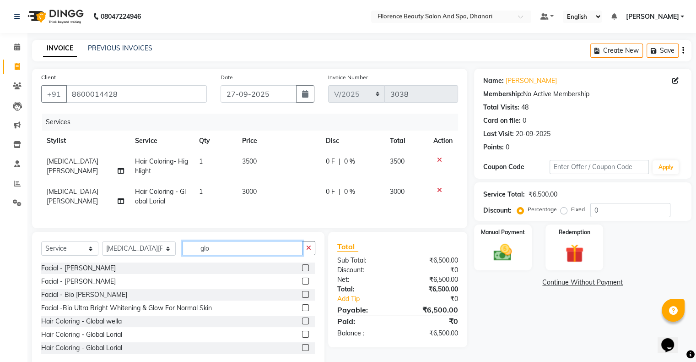
click at [206, 262] on div "Select Service Product Membership Package Voucher Prepaid Gift Card Select Styl…" at bounding box center [178, 252] width 274 height 22
click at [217, 250] on input "glo" at bounding box center [243, 248] width 120 height 14
type input "g"
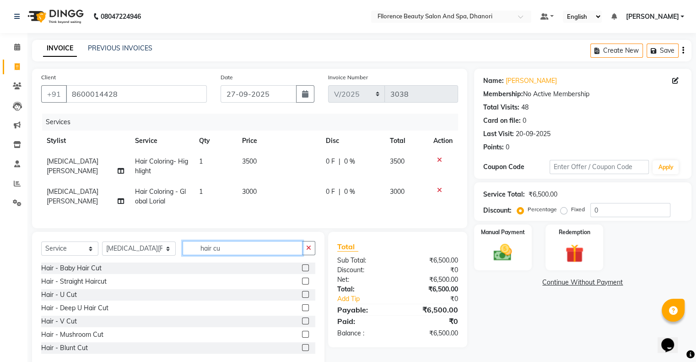
scroll to position [68, 0]
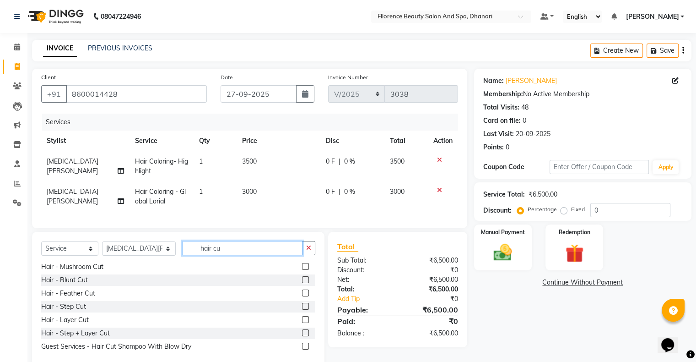
type input "hair cu"
click at [302, 323] on label at bounding box center [305, 319] width 7 height 7
click at [302, 323] on input "checkbox" at bounding box center [305, 320] width 6 height 6
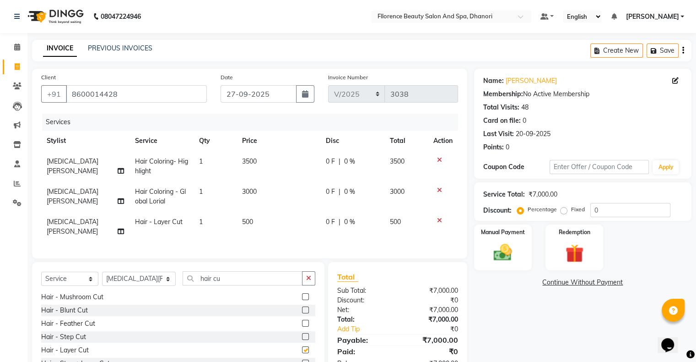
checkbox input "false"
click at [127, 283] on select "Select Stylist [PERSON_NAME] [PERSON_NAME] arjun [PERSON_NAME] [PERSON_NAME] [P…" at bounding box center [139, 279] width 74 height 14
select select "46087"
click at [102, 279] on select "Select Stylist [PERSON_NAME] [PERSON_NAME] arjun [PERSON_NAME] [PERSON_NAME] [P…" at bounding box center [139, 279] width 74 height 14
click at [218, 282] on input "hair cu" at bounding box center [243, 278] width 120 height 14
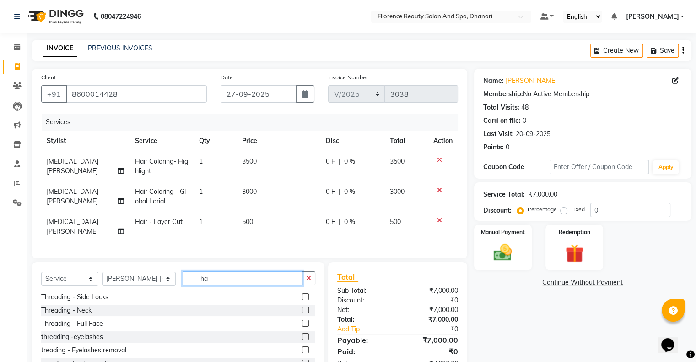
type input "h"
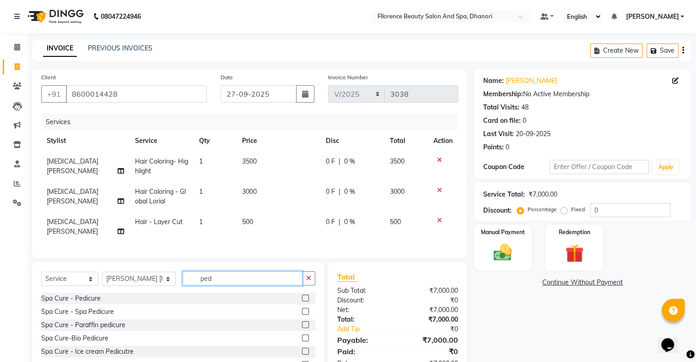
type input "ped"
click at [306, 301] on label at bounding box center [305, 297] width 7 height 7
click at [306, 301] on input "checkbox" at bounding box center [305, 298] width 6 height 6
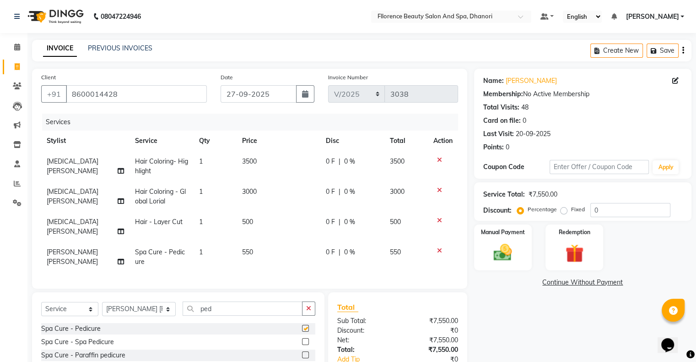
checkbox input "false"
click at [117, 316] on select "Select Stylist [PERSON_NAME] [PERSON_NAME] arjun [PERSON_NAME] [PERSON_NAME] [P…" at bounding box center [139, 309] width 74 height 14
select select "3686"
click at [102, 310] on select "Select Stylist [PERSON_NAME] [PERSON_NAME] arjun [PERSON_NAME] [PERSON_NAME] [P…" at bounding box center [139, 309] width 74 height 14
click at [77, 316] on select "Select Service Product Membership Package Voucher Prepaid Gift Card" at bounding box center [69, 309] width 57 height 14
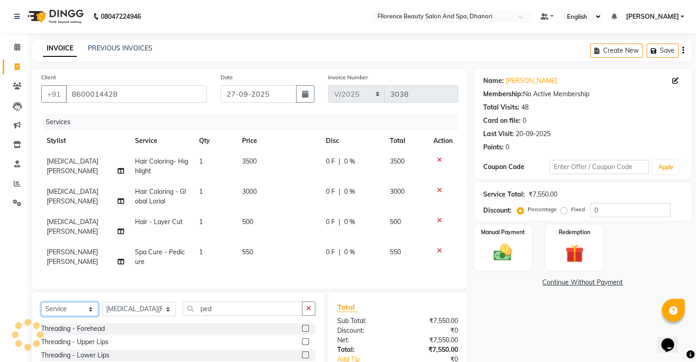
select select "product"
click at [41, 310] on select "Select Service Product Membership Package Voucher Prepaid Gift Card" at bounding box center [69, 309] width 57 height 14
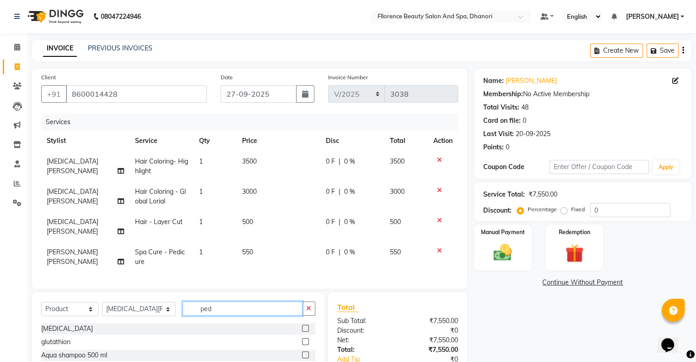
click at [227, 315] on input "ped" at bounding box center [243, 308] width 120 height 14
type input "p"
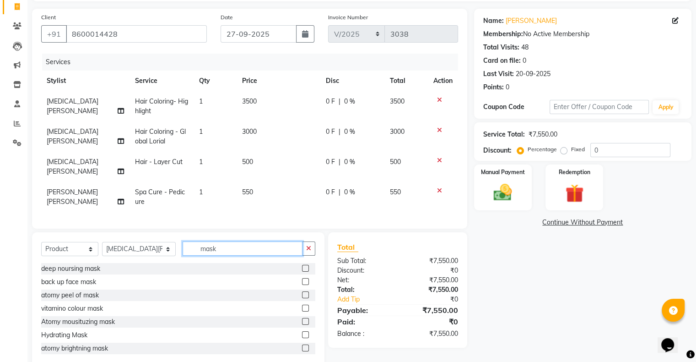
scroll to position [86, 0]
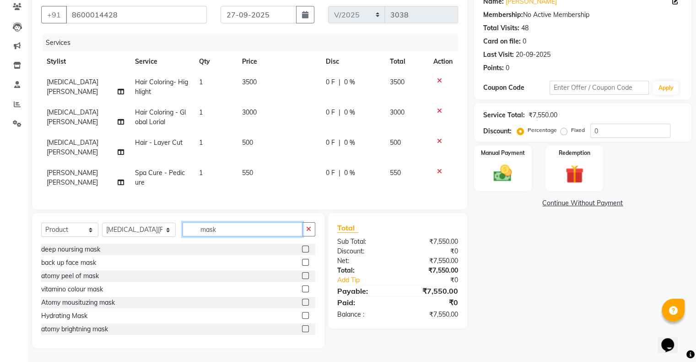
type input "mask"
click at [302, 326] on label at bounding box center [305, 328] width 7 height 7
click at [302, 326] on input "checkbox" at bounding box center [305, 329] width 6 height 6
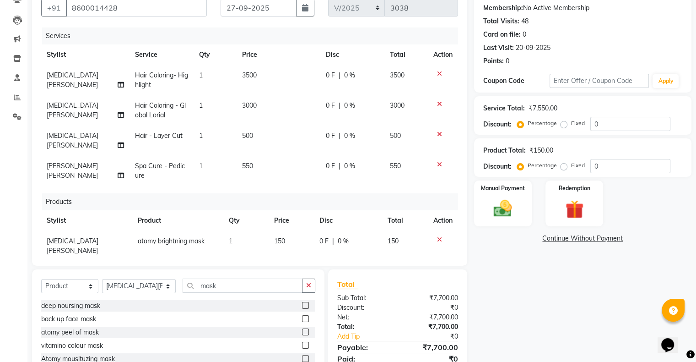
checkbox input "false"
click at [496, 212] on img at bounding box center [503, 209] width 31 height 22
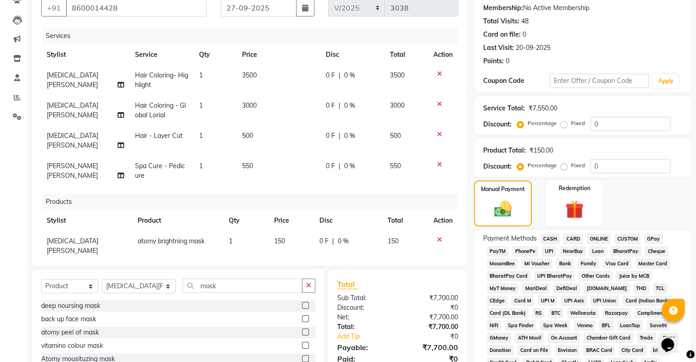
click at [571, 240] on span "CARD" at bounding box center [574, 239] width 20 height 11
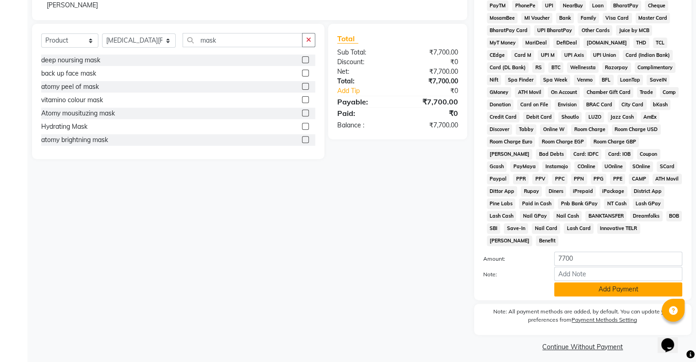
click at [592, 283] on button "Add Payment" at bounding box center [618, 289] width 128 height 14
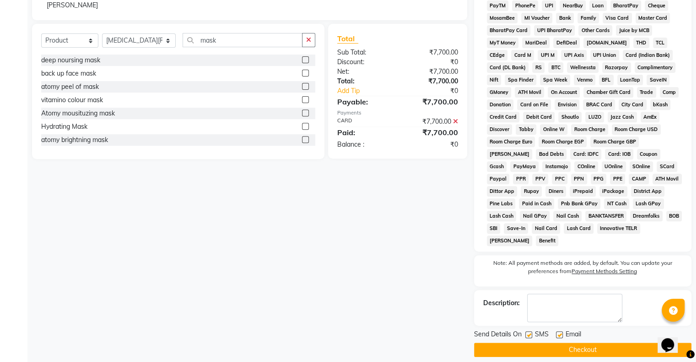
click at [579, 344] on button "Checkout" at bounding box center [582, 349] width 217 height 14
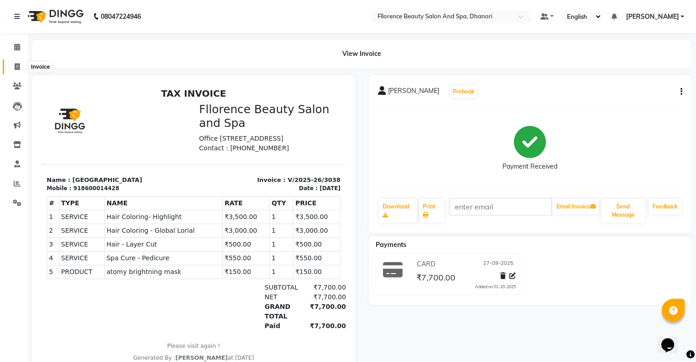
click at [15, 65] on icon at bounding box center [17, 66] width 5 height 7
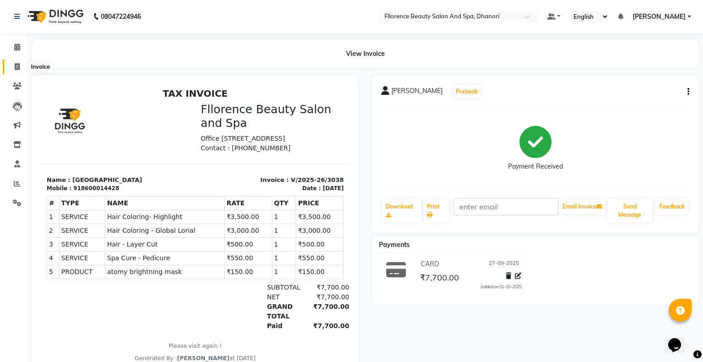
select select "121"
select select "service"
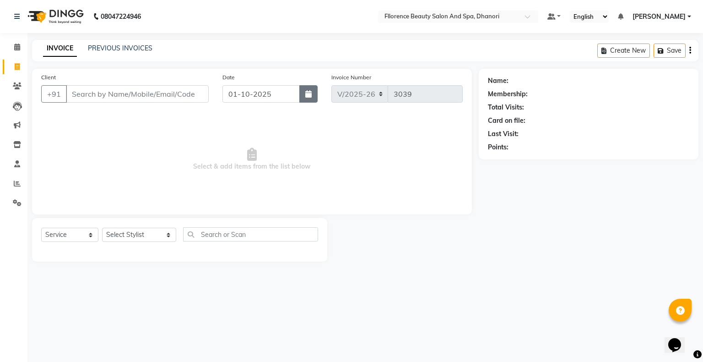
click at [310, 102] on button "button" at bounding box center [308, 93] width 18 height 17
select select "10"
select select "2025"
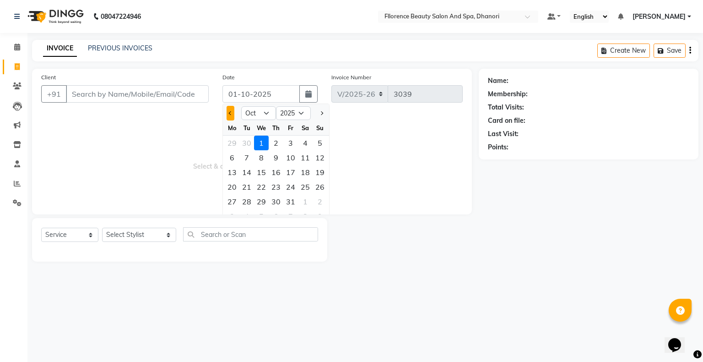
click at [232, 113] on span "Previous month" at bounding box center [231, 113] width 4 height 4
select select "9"
click at [307, 186] on div "27" at bounding box center [305, 186] width 15 height 15
type input "27-09-2025"
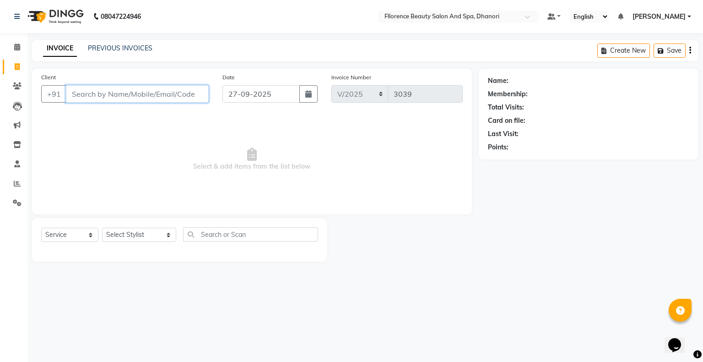
click at [124, 97] on input "Client" at bounding box center [137, 93] width 143 height 17
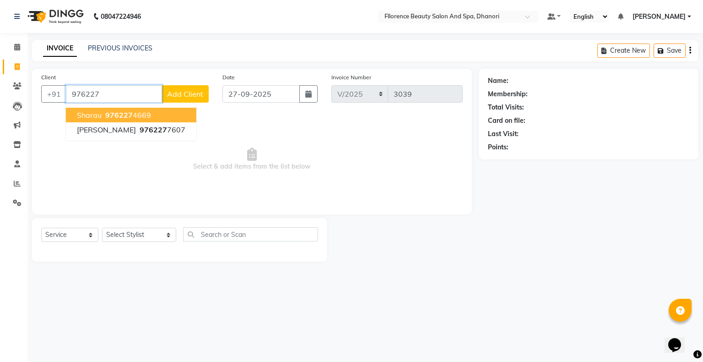
click at [104, 111] on ngb-highlight "976227 4669" at bounding box center [127, 114] width 48 height 9
type input "9762274669"
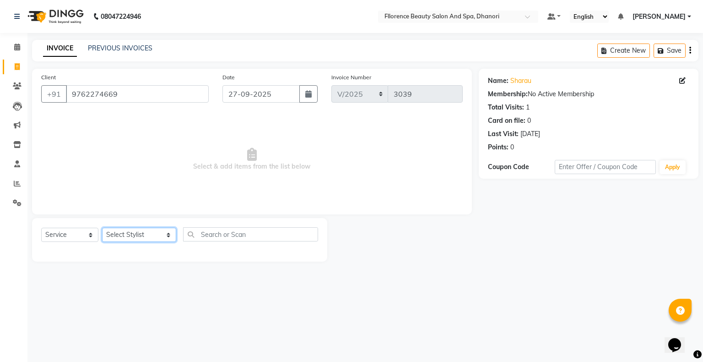
click at [130, 232] on select "Select Stylist [PERSON_NAME] [PERSON_NAME] arjun [PERSON_NAME] [PERSON_NAME] [P…" at bounding box center [139, 235] width 74 height 14
select select "3775"
click at [102, 228] on select "Select Stylist [PERSON_NAME] [PERSON_NAME] arjun [PERSON_NAME] [PERSON_NAME] [P…" at bounding box center [139, 235] width 74 height 14
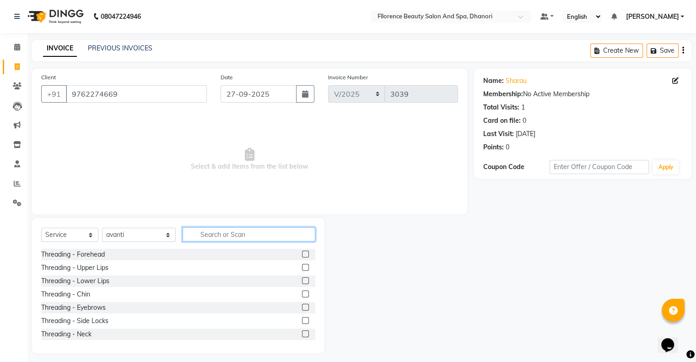
click at [246, 237] on input "text" at bounding box center [249, 234] width 133 height 14
type input "mak"
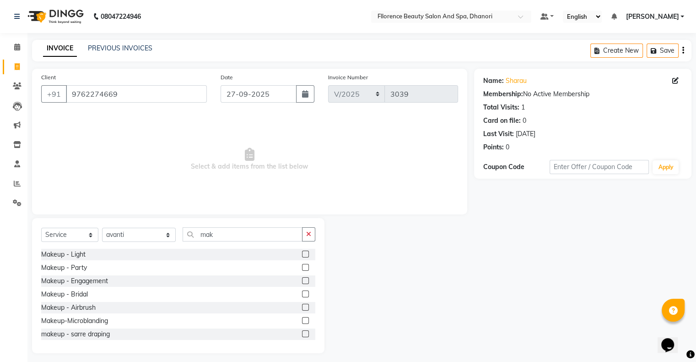
click at [302, 255] on label at bounding box center [305, 253] width 7 height 7
click at [302, 255] on input "checkbox" at bounding box center [305, 254] width 6 height 6
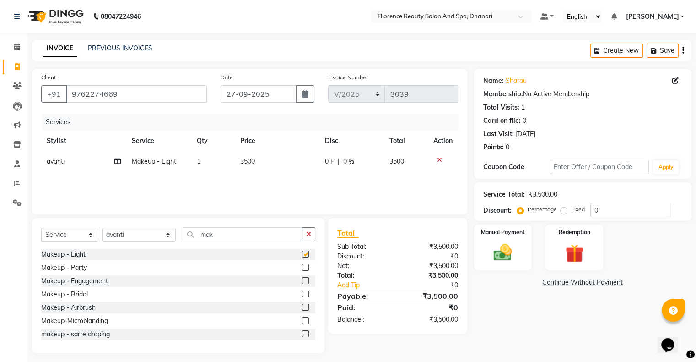
checkbox input "false"
click at [248, 164] on span "3500" at bounding box center [247, 161] width 15 height 8
select select "3775"
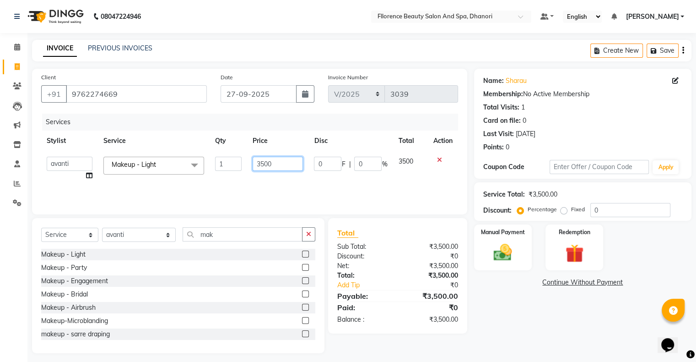
click at [291, 165] on input "3500" at bounding box center [278, 164] width 50 height 14
type input "3"
type input "1000"
click at [505, 298] on div "Name: Sharau Membership: No Active Membership Total Visits: 1 Card on file: 0 L…" at bounding box center [586, 211] width 224 height 284
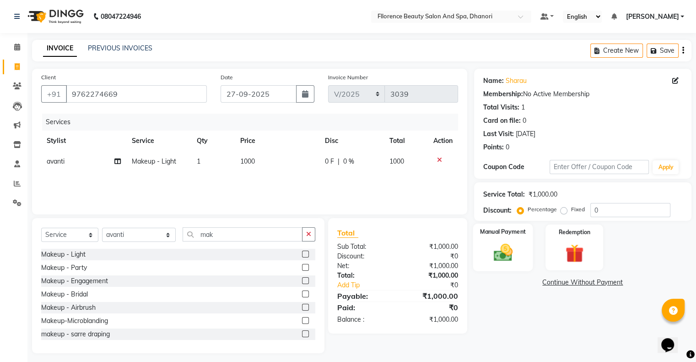
click at [506, 253] on img at bounding box center [503, 253] width 31 height 22
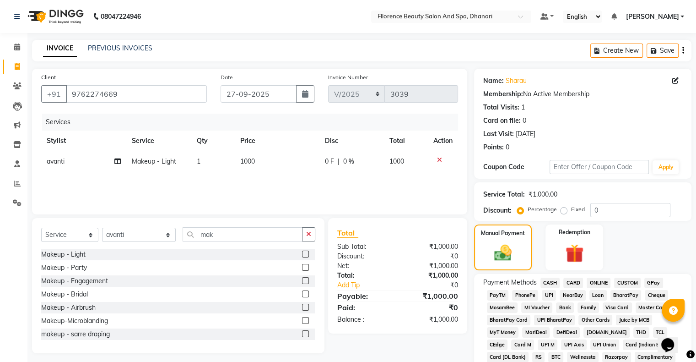
scroll to position [240, 0]
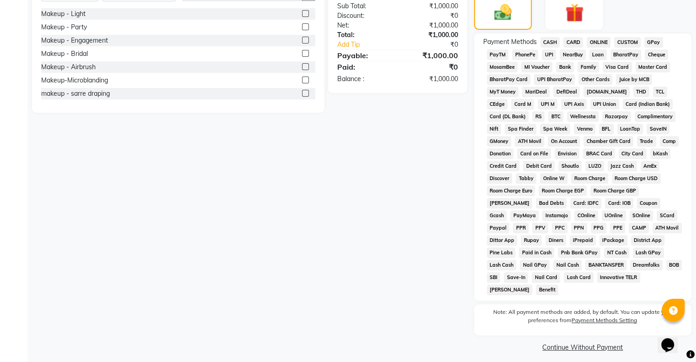
click at [659, 42] on span "GPay" at bounding box center [654, 42] width 19 height 11
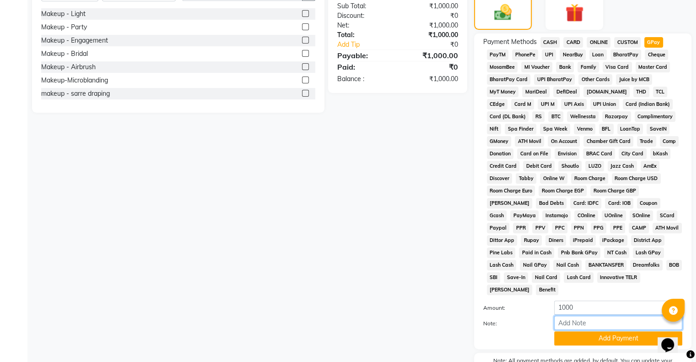
click at [599, 318] on input "Note:" at bounding box center [618, 322] width 128 height 14
type input "[DATE] makeup advance"
click at [586, 337] on button "Add Payment" at bounding box center [618, 338] width 128 height 14
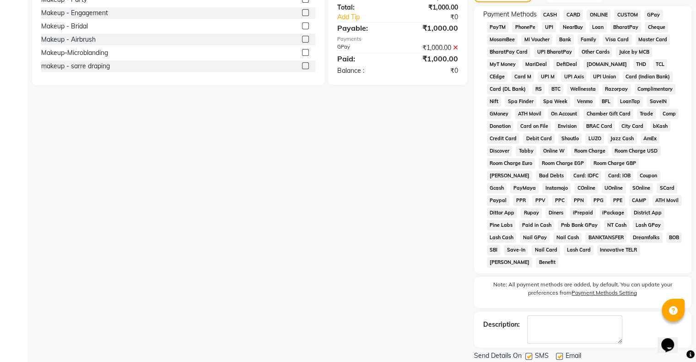
scroll to position [292, 0]
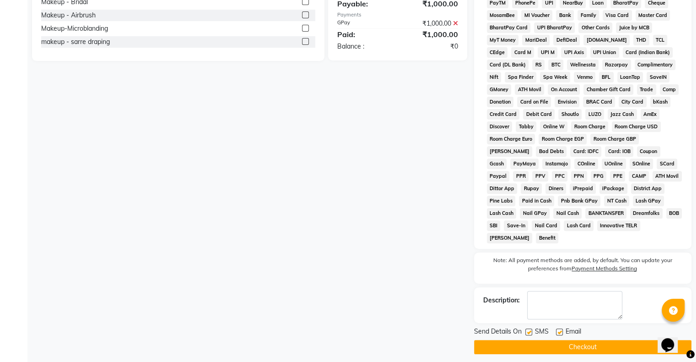
click at [568, 345] on button "Checkout" at bounding box center [582, 347] width 217 height 14
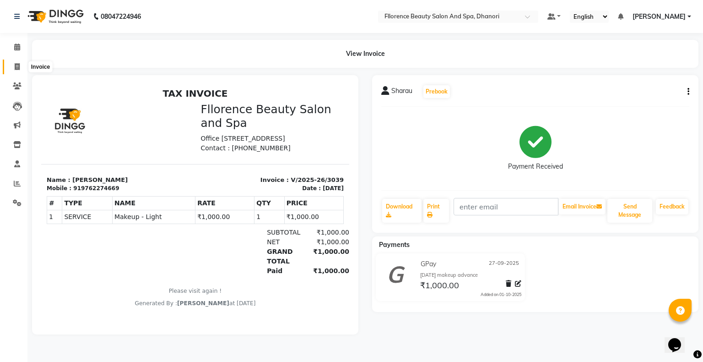
click at [13, 67] on span at bounding box center [17, 67] width 16 height 11
select select "121"
select select "service"
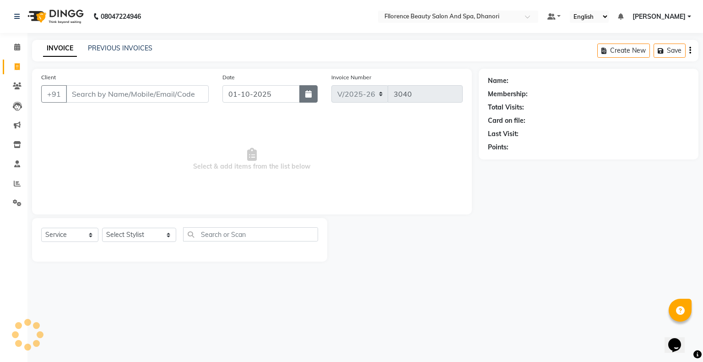
click at [310, 97] on icon "button" at bounding box center [308, 93] width 6 height 7
select select "10"
select select "2025"
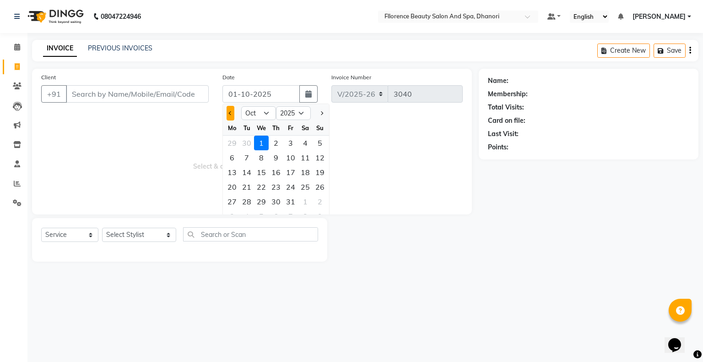
click at [234, 113] on button "Previous month" at bounding box center [231, 113] width 8 height 15
select select "9"
drag, startPoint x: 300, startPoint y: 190, endPoint x: 279, endPoint y: 186, distance: 21.3
click at [300, 190] on div "27" at bounding box center [305, 186] width 15 height 15
type input "27-09-2025"
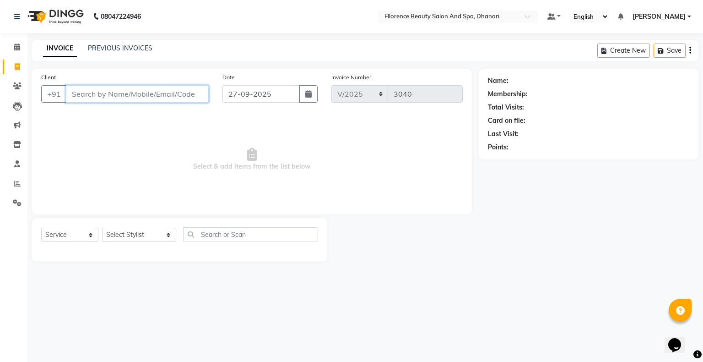
click at [118, 98] on input "Client" at bounding box center [137, 93] width 143 height 17
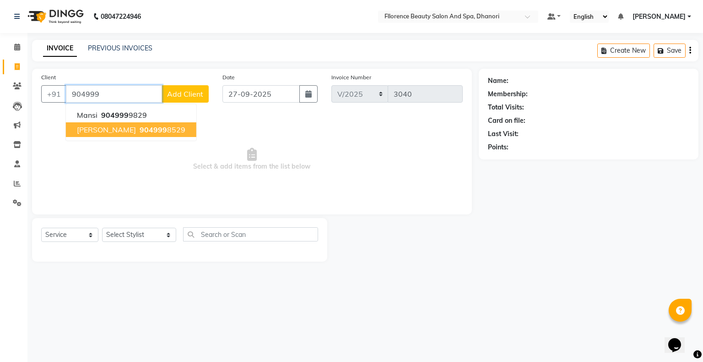
click at [98, 125] on button "[PERSON_NAME] 904999 8529" at bounding box center [131, 129] width 130 height 15
type input "9049998529"
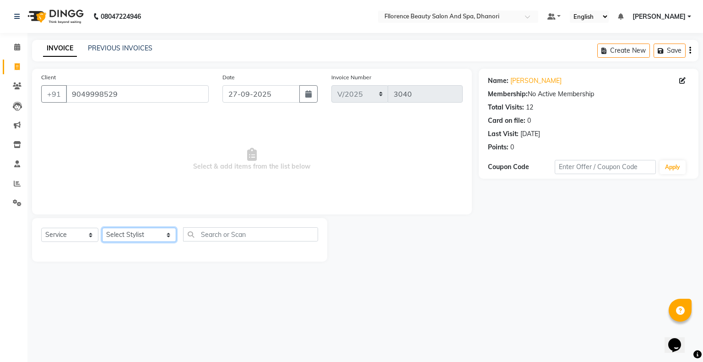
click at [128, 235] on select "Select Stylist [PERSON_NAME] [PERSON_NAME] arjun [PERSON_NAME] [PERSON_NAME] [P…" at bounding box center [139, 235] width 74 height 14
select select "62738"
click at [102, 228] on select "Select Stylist [PERSON_NAME] [PERSON_NAME] arjun [PERSON_NAME] [PERSON_NAME] [P…" at bounding box center [139, 235] width 74 height 14
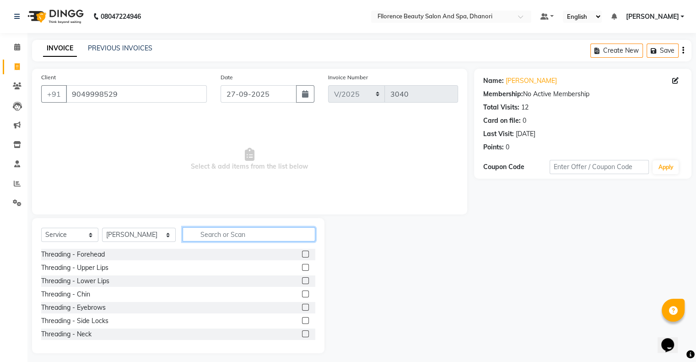
click at [266, 235] on input "text" at bounding box center [249, 234] width 133 height 14
type input "aq"
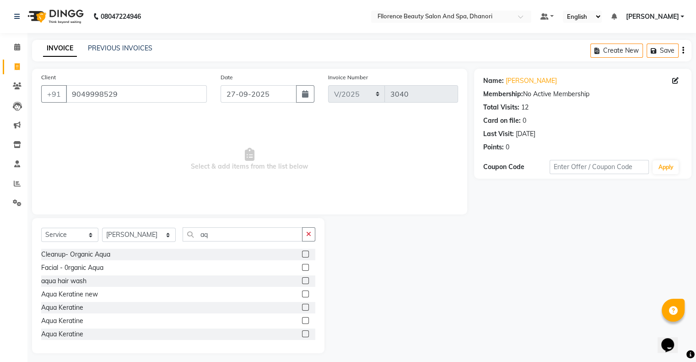
click at [302, 266] on label at bounding box center [305, 267] width 7 height 7
click at [302, 266] on input "checkbox" at bounding box center [305, 268] width 6 height 6
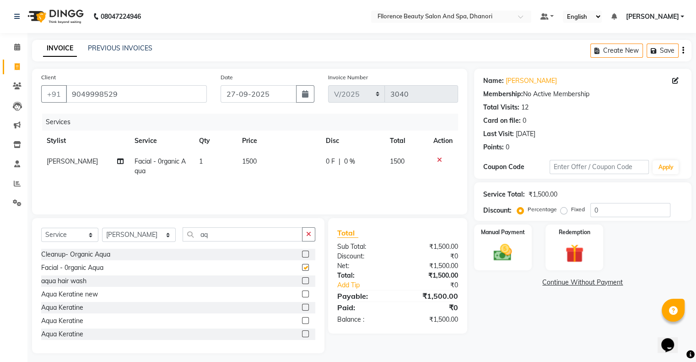
checkbox input "false"
click at [127, 235] on select "Select Stylist [PERSON_NAME] [PERSON_NAME] arjun [PERSON_NAME] [PERSON_NAME] [P…" at bounding box center [139, 235] width 74 height 14
select select "86053"
click at [102, 228] on select "Select Stylist [PERSON_NAME] [PERSON_NAME] arjun [PERSON_NAME] [PERSON_NAME] [P…" at bounding box center [139, 235] width 74 height 14
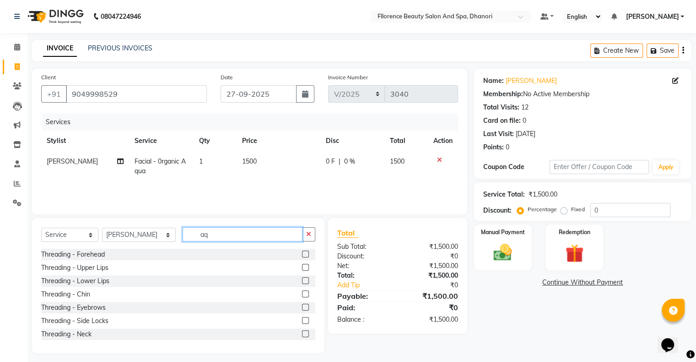
click at [205, 234] on input "aq" at bounding box center [243, 234] width 120 height 14
type input "a"
type input "spa"
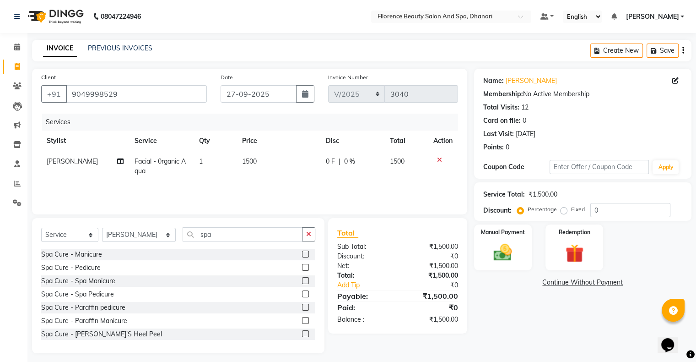
click at [302, 266] on label at bounding box center [305, 267] width 7 height 7
click at [302, 266] on input "checkbox" at bounding box center [305, 268] width 6 height 6
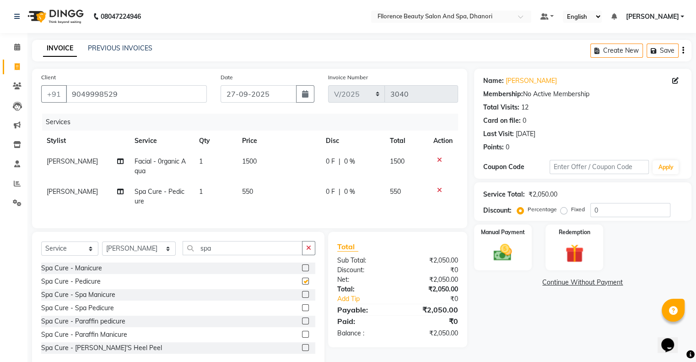
checkbox input "false"
click at [571, 210] on label "Fixed" at bounding box center [578, 209] width 14 height 8
click at [563, 210] on input "Fixed" at bounding box center [566, 209] width 6 height 6
radio input "true"
click at [591, 209] on input "0" at bounding box center [631, 210] width 80 height 14
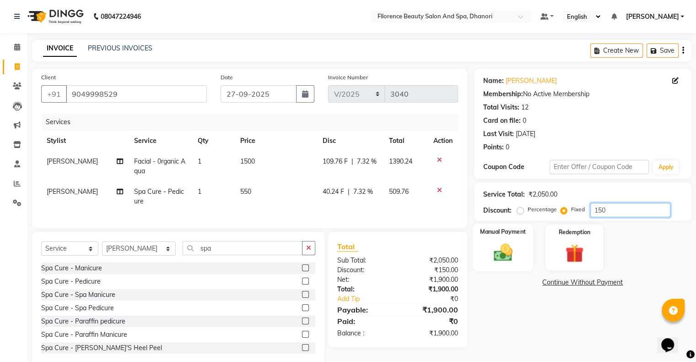
type input "150"
click at [504, 258] on img at bounding box center [503, 253] width 31 height 22
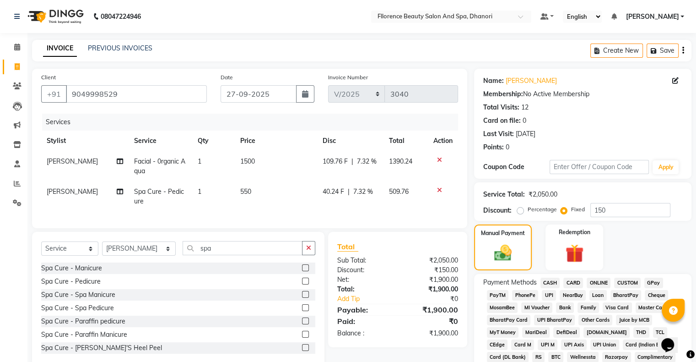
click at [648, 281] on span "GPay" at bounding box center [654, 282] width 19 height 11
click at [571, 282] on span "CARD" at bounding box center [574, 282] width 20 height 11
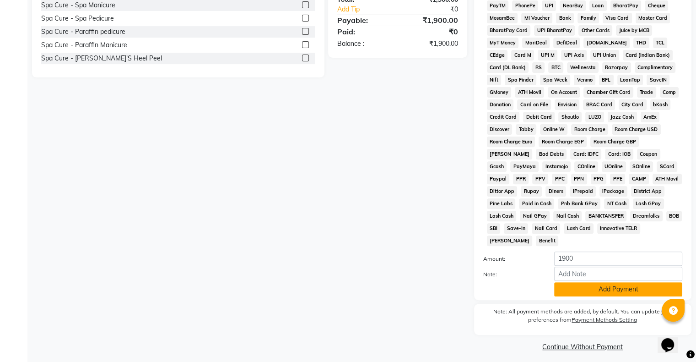
click at [614, 282] on button "Add Payment" at bounding box center [618, 289] width 128 height 14
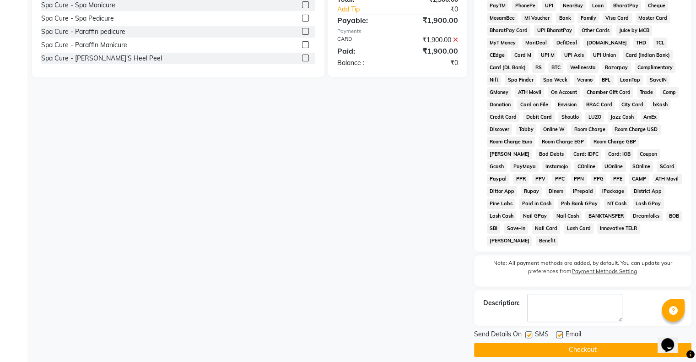
click at [601, 344] on button "Checkout" at bounding box center [582, 349] width 217 height 14
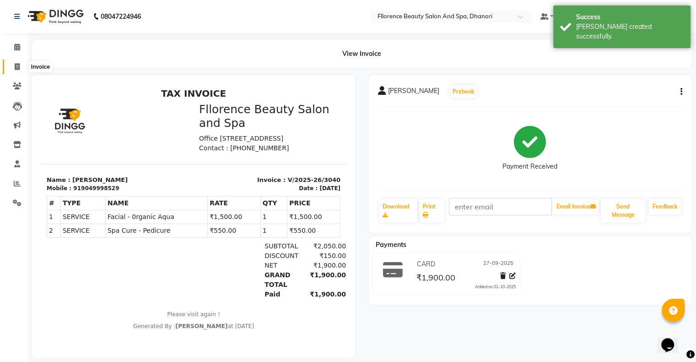
click at [17, 70] on icon at bounding box center [17, 66] width 5 height 7
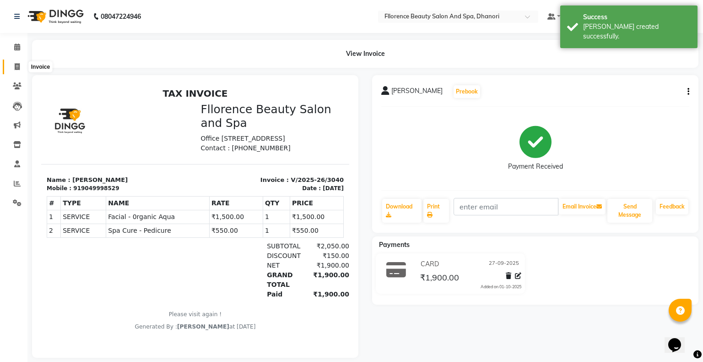
select select "121"
select select "service"
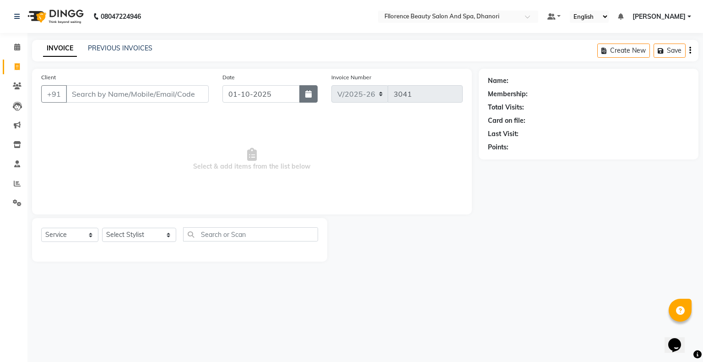
click at [310, 99] on button "button" at bounding box center [308, 93] width 18 height 17
select select "10"
select select "2025"
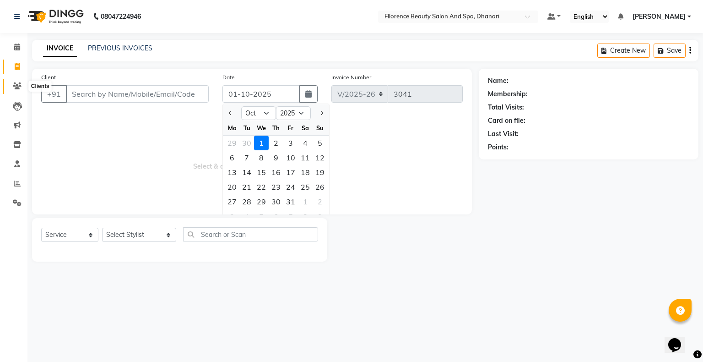
click at [11, 85] on span at bounding box center [17, 86] width 16 height 11
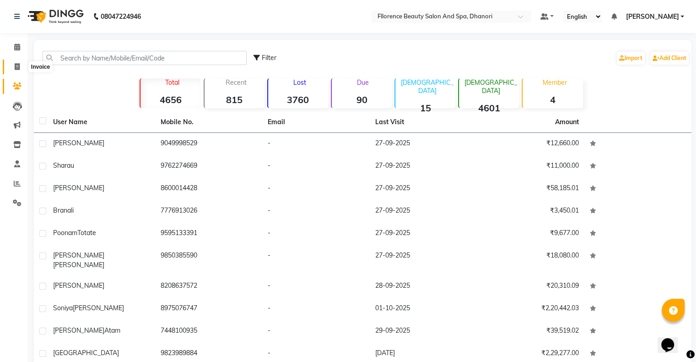
click at [18, 65] on icon at bounding box center [17, 66] width 5 height 7
select select "121"
select select "service"
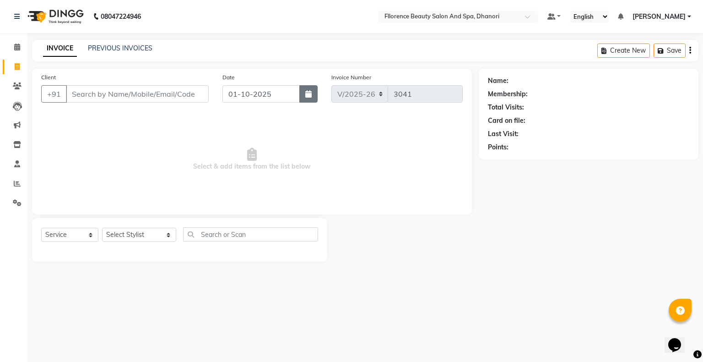
click at [305, 95] on button "button" at bounding box center [308, 93] width 18 height 17
select select "10"
select select "2025"
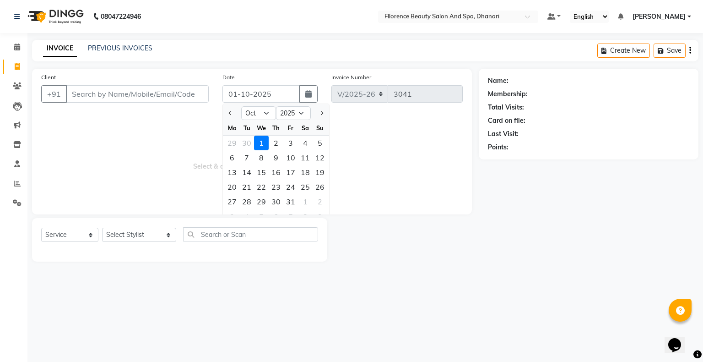
click at [225, 113] on div at bounding box center [232, 113] width 18 height 15
click at [231, 203] on div "27" at bounding box center [232, 201] width 15 height 15
type input "[DATE]"
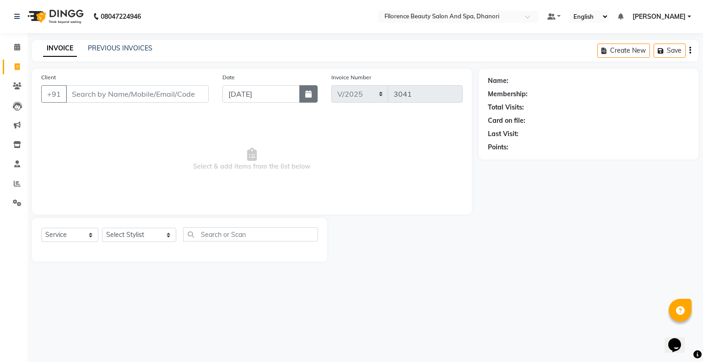
click at [311, 98] on button "button" at bounding box center [308, 93] width 18 height 17
select select "10"
select select "2025"
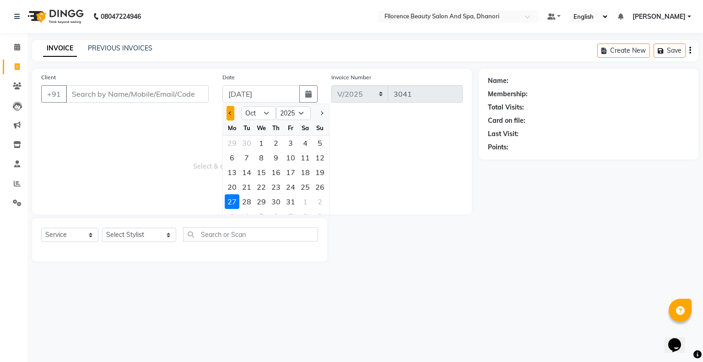
click at [234, 114] on button "Previous month" at bounding box center [231, 113] width 8 height 15
select select "9"
click at [306, 188] on div "27" at bounding box center [305, 186] width 15 height 15
type input "27-09-2025"
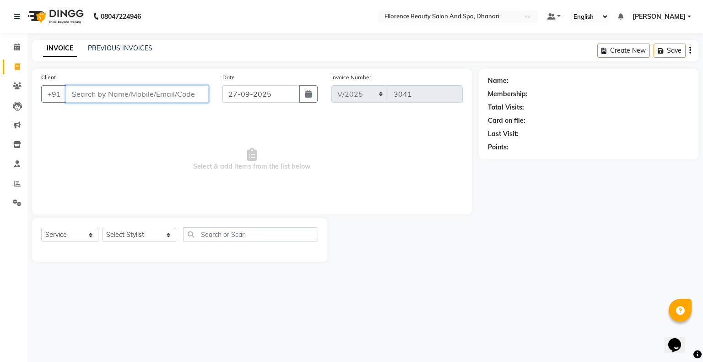
click at [174, 93] on input "Client" at bounding box center [137, 93] width 143 height 17
click at [14, 85] on icon at bounding box center [17, 85] width 9 height 7
